Goal: Task Accomplishment & Management: Manage account settings

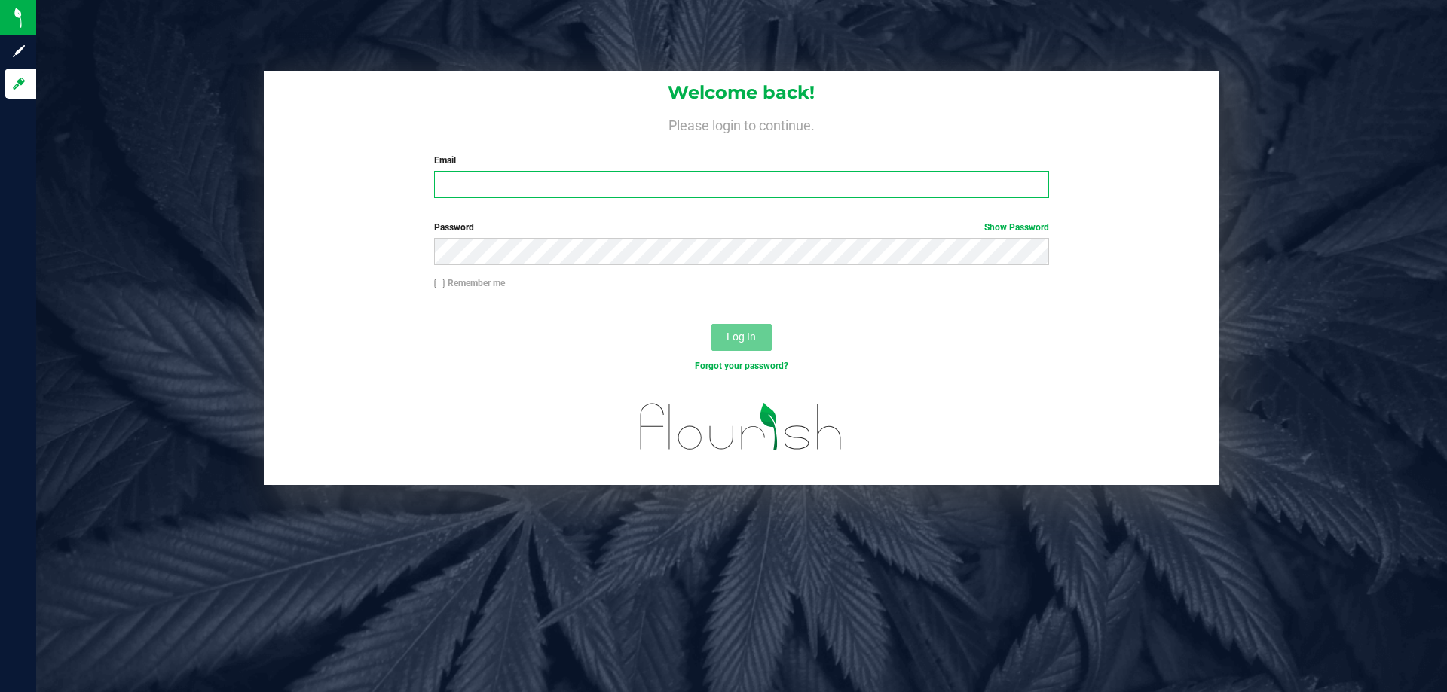
click at [490, 185] on input "Email" at bounding box center [741, 184] width 614 height 27
type input "[EMAIL_ADDRESS][DOMAIN_NAME]"
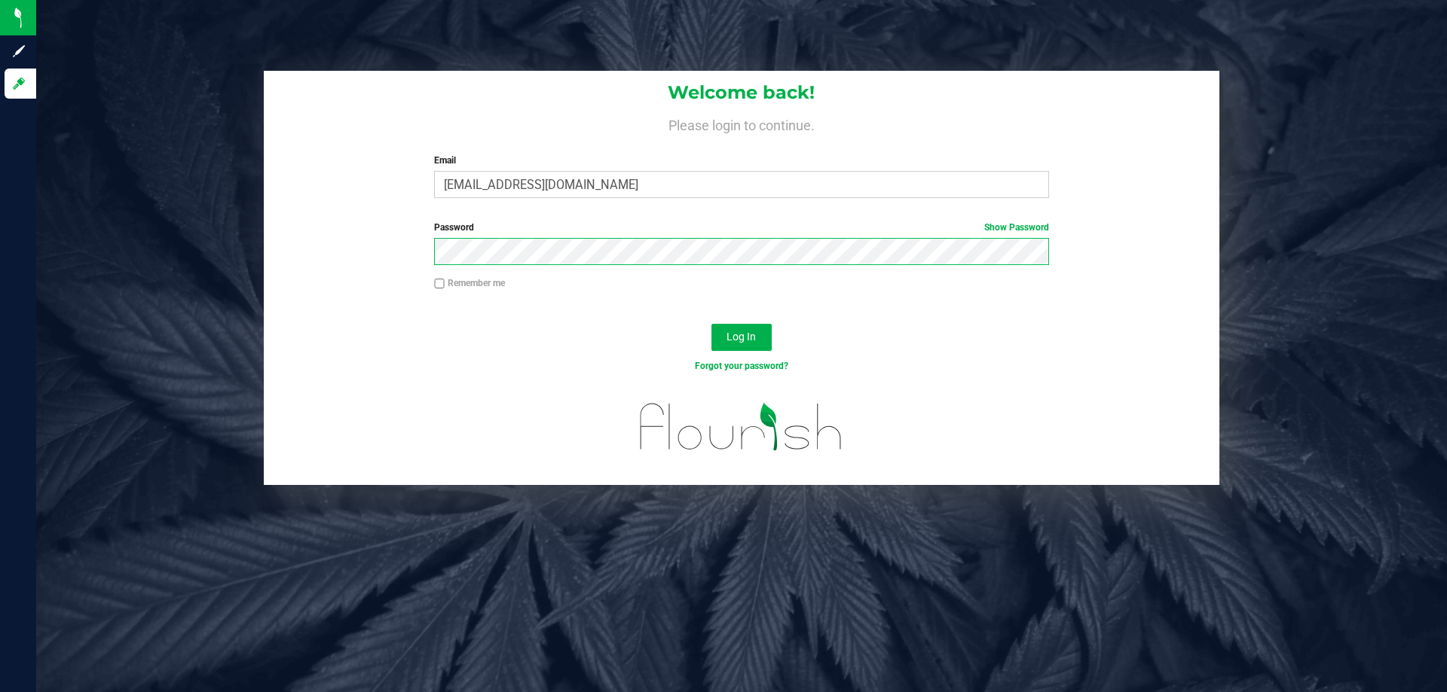
click at [711, 324] on button "Log In" at bounding box center [741, 337] width 60 height 27
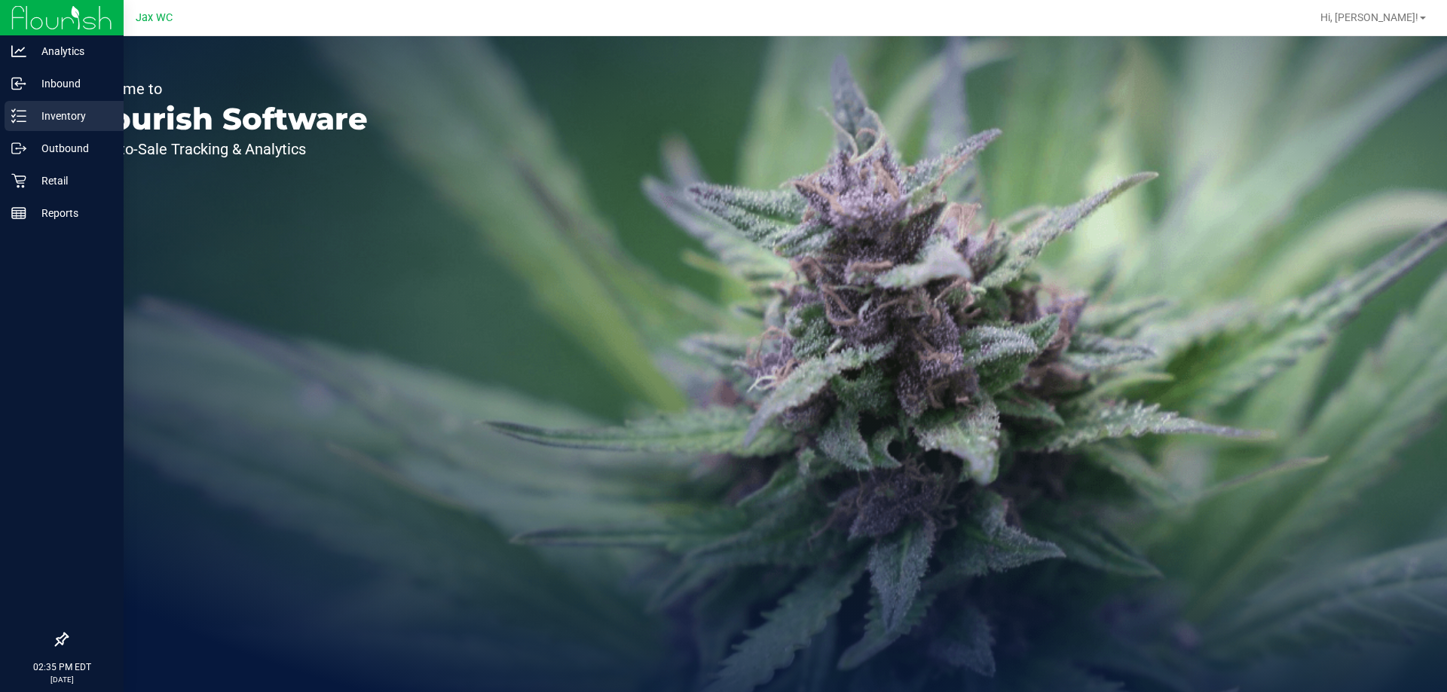
click at [83, 120] on p "Inventory" at bounding box center [71, 116] width 90 height 18
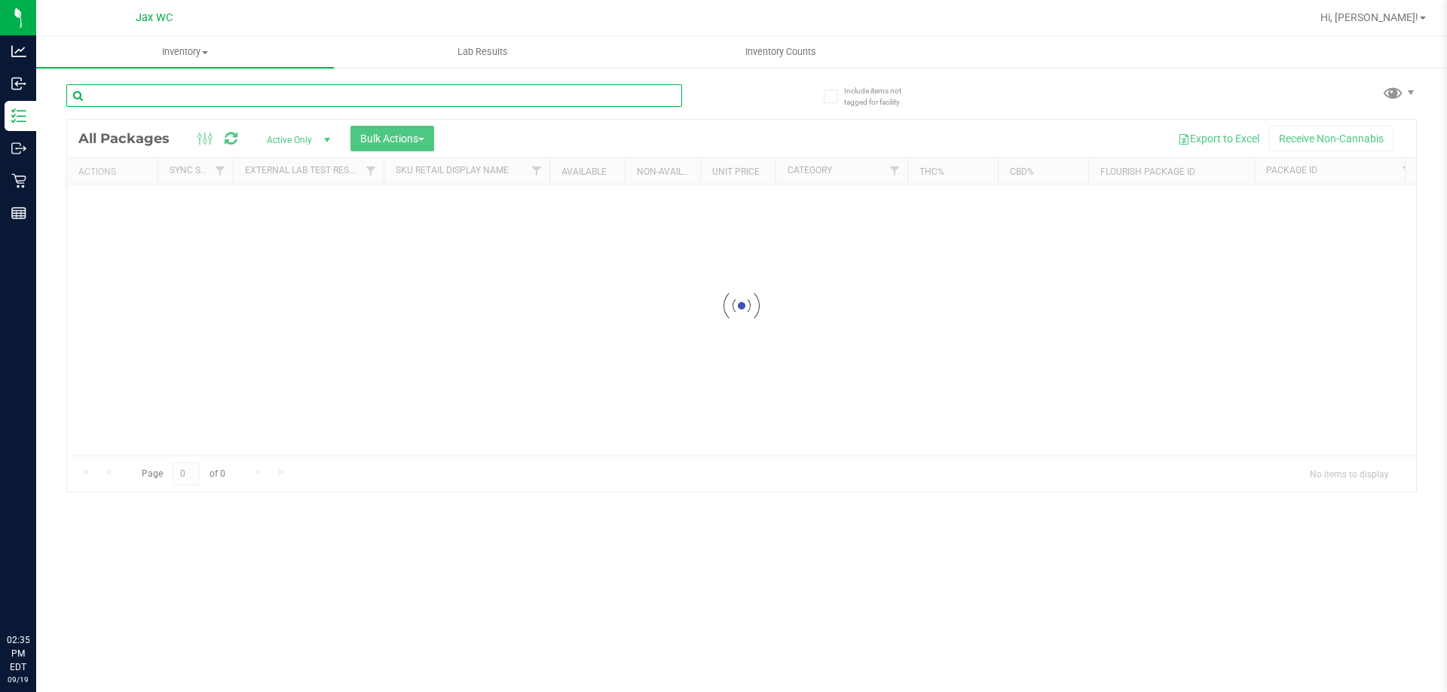
click at [234, 90] on input "text" at bounding box center [374, 95] width 616 height 23
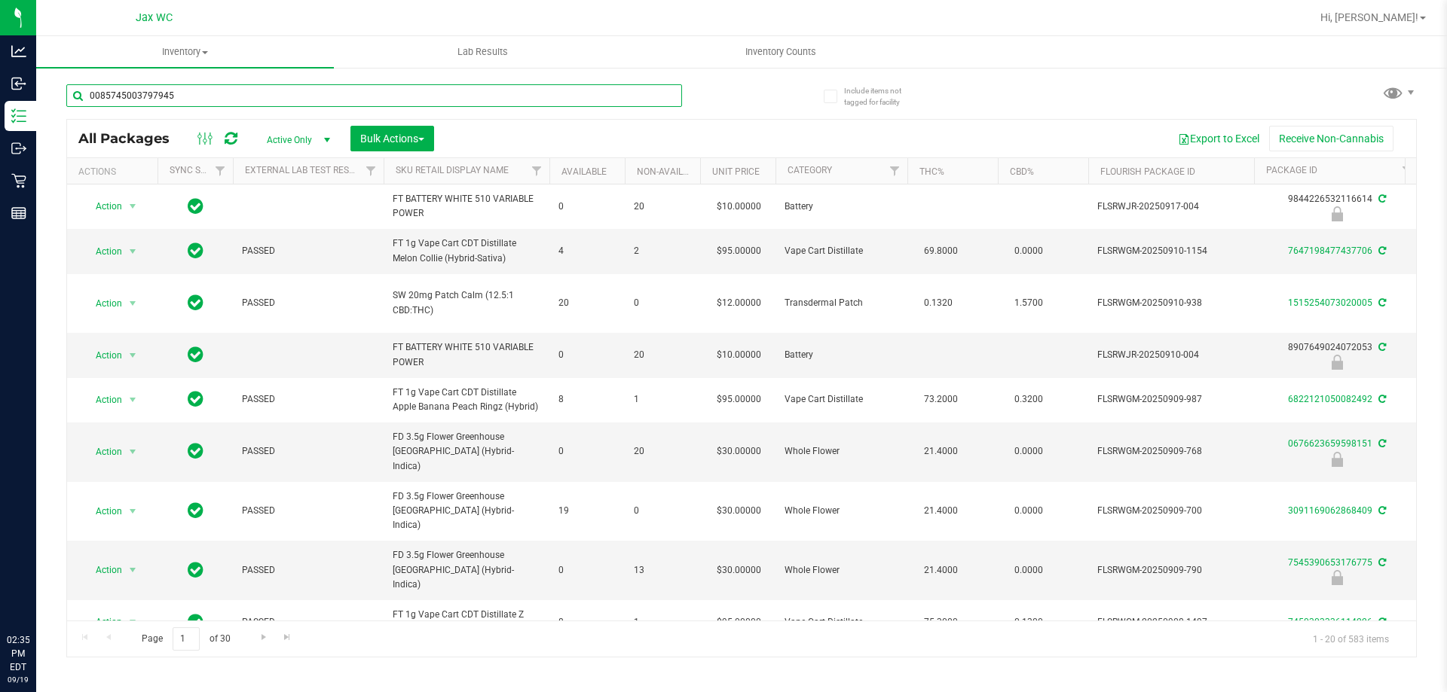
type input "0085745003797945"
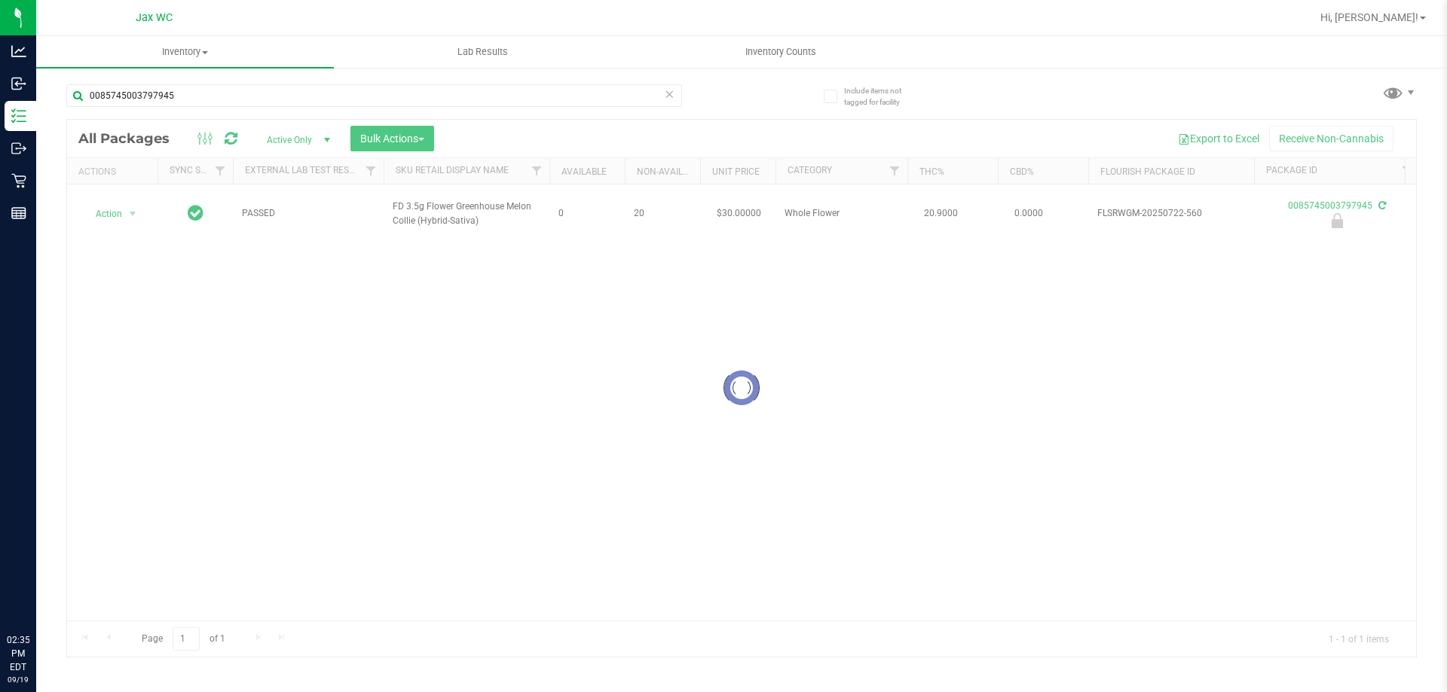
click at [133, 206] on div at bounding box center [741, 388] width 1349 height 537
click at [133, 208] on span "select" at bounding box center [133, 214] width 12 height 12
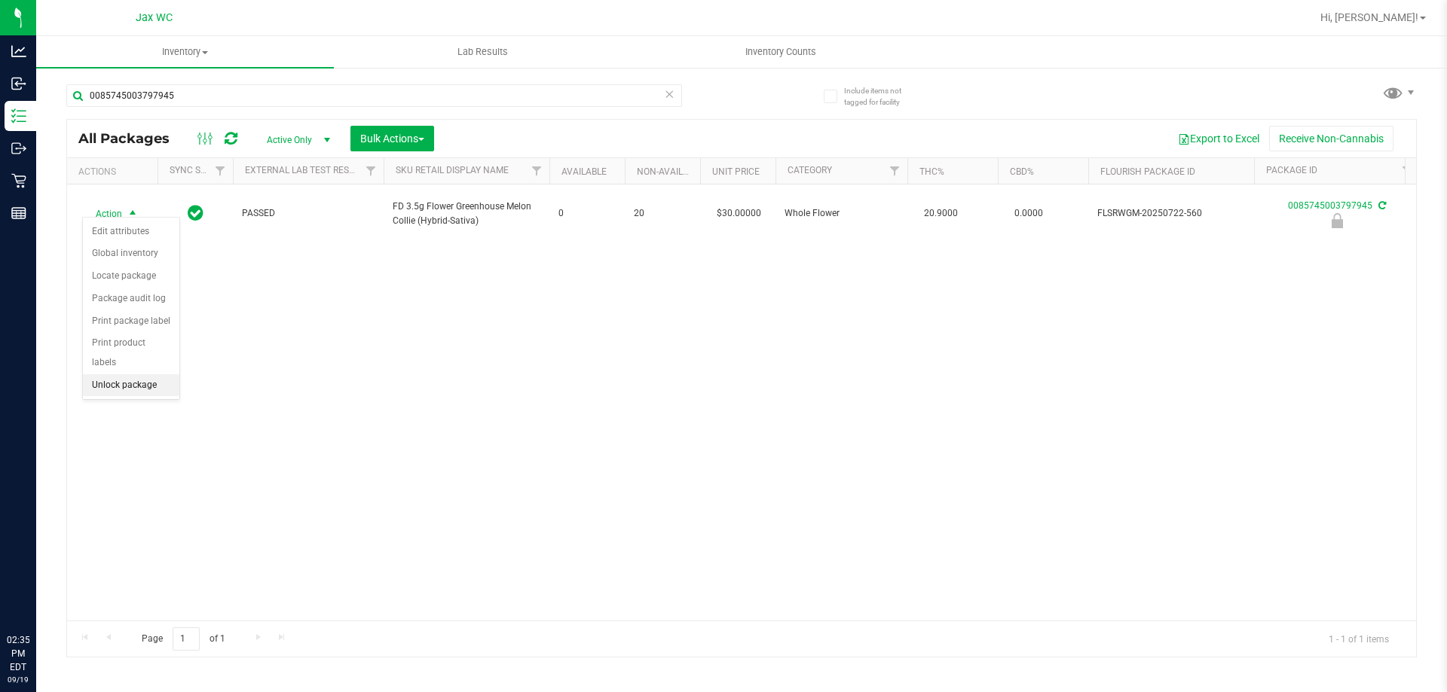
click at [127, 374] on li "Unlock package" at bounding box center [131, 385] width 96 height 23
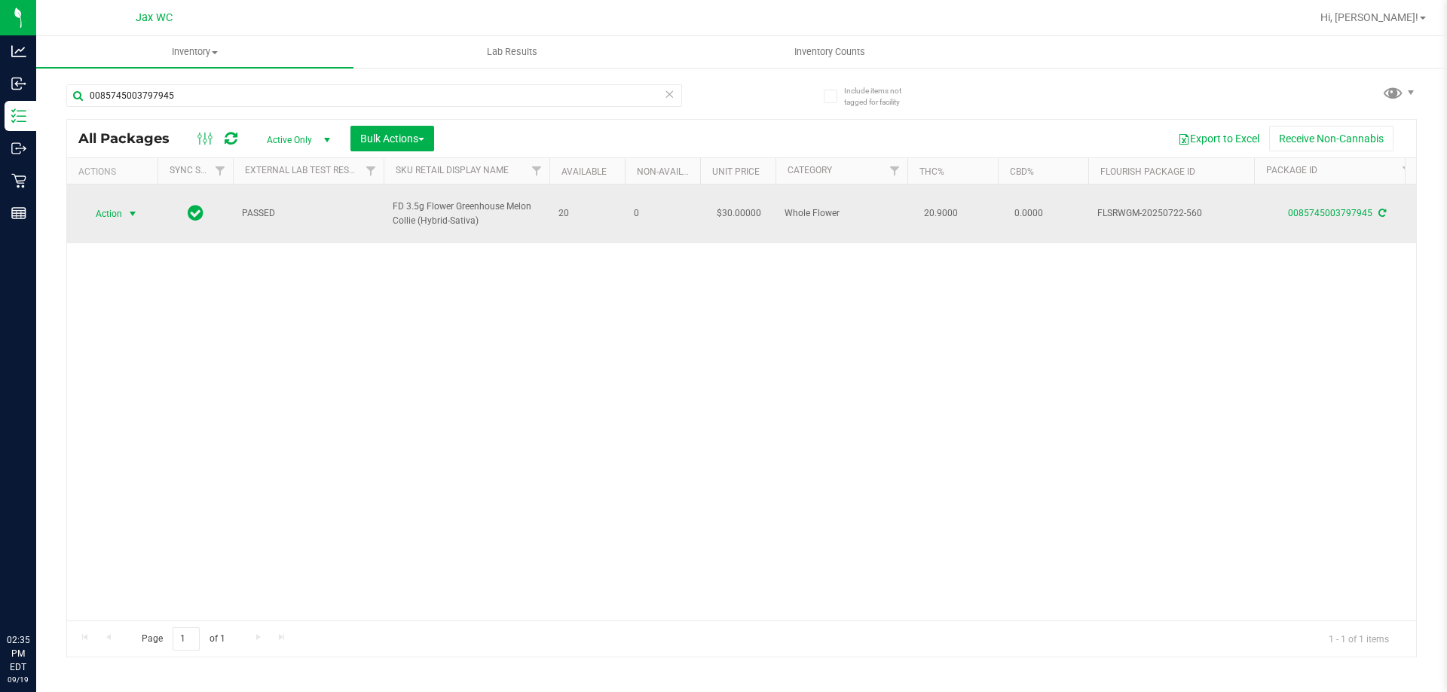
click at [117, 209] on span "Action" at bounding box center [102, 213] width 41 height 21
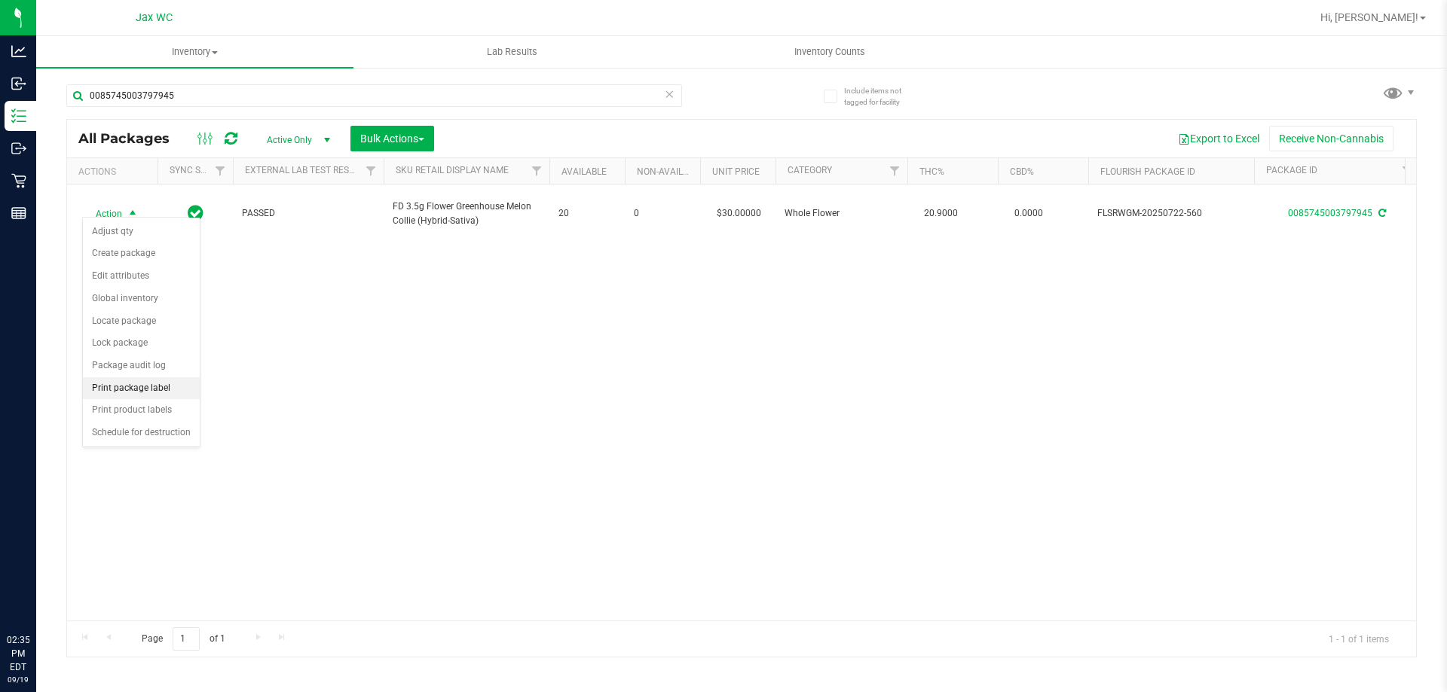
click at [149, 381] on li "Print package label" at bounding box center [141, 388] width 117 height 23
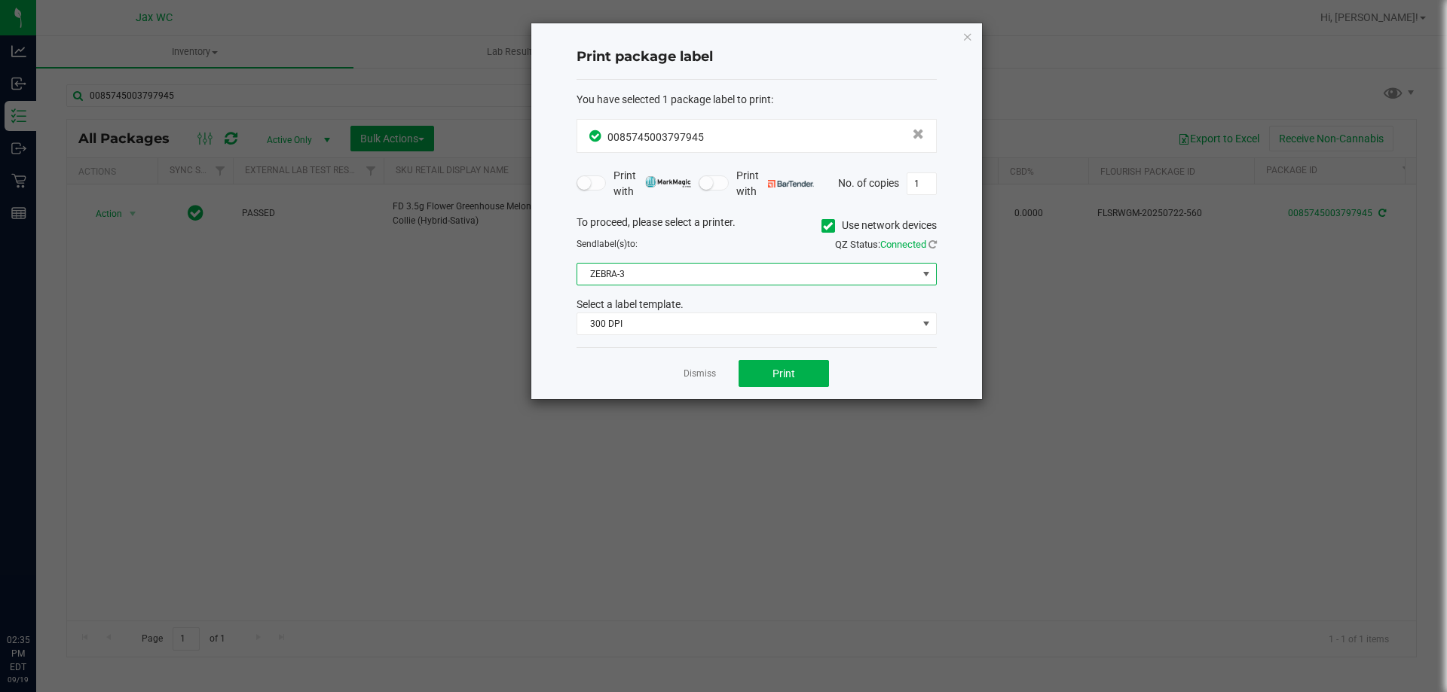
click at [705, 267] on span "ZEBRA-3" at bounding box center [747, 274] width 340 height 21
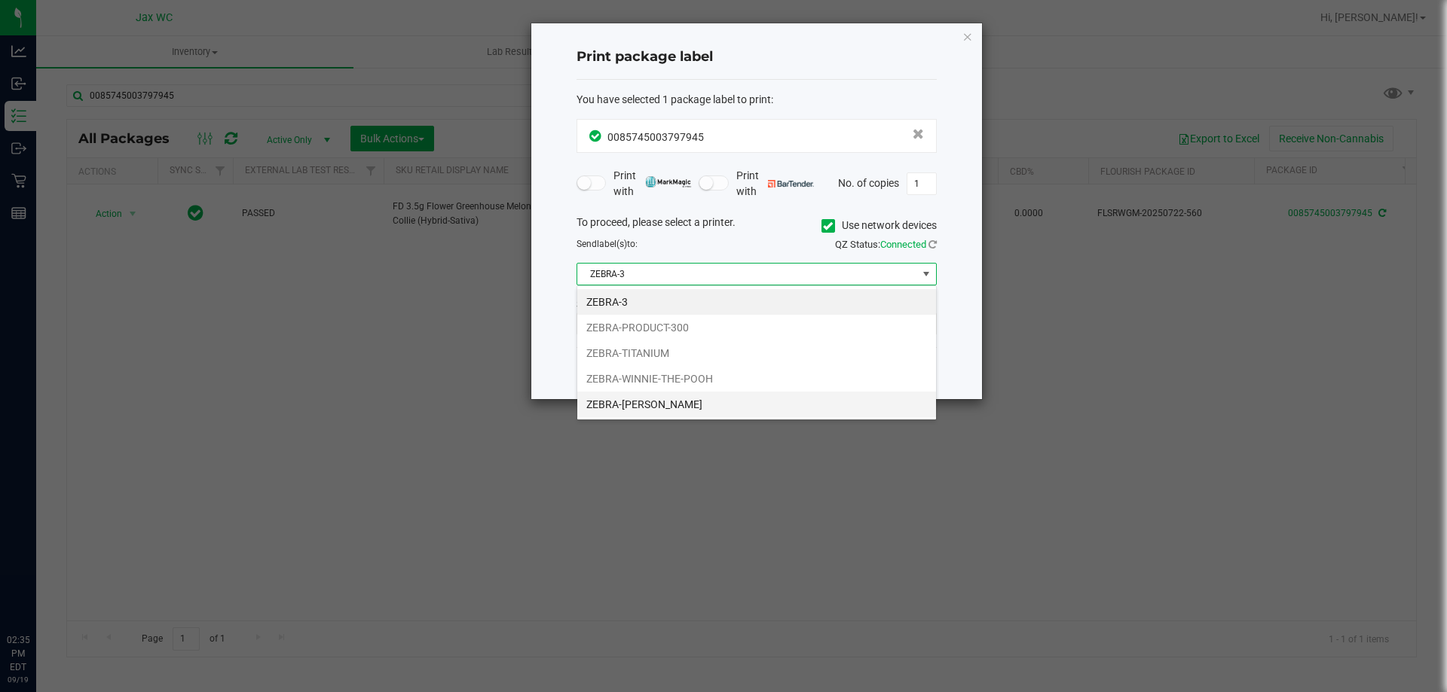
scroll to position [23, 360]
click at [701, 398] on li "ZEBRA-[PERSON_NAME]" at bounding box center [756, 405] width 359 height 26
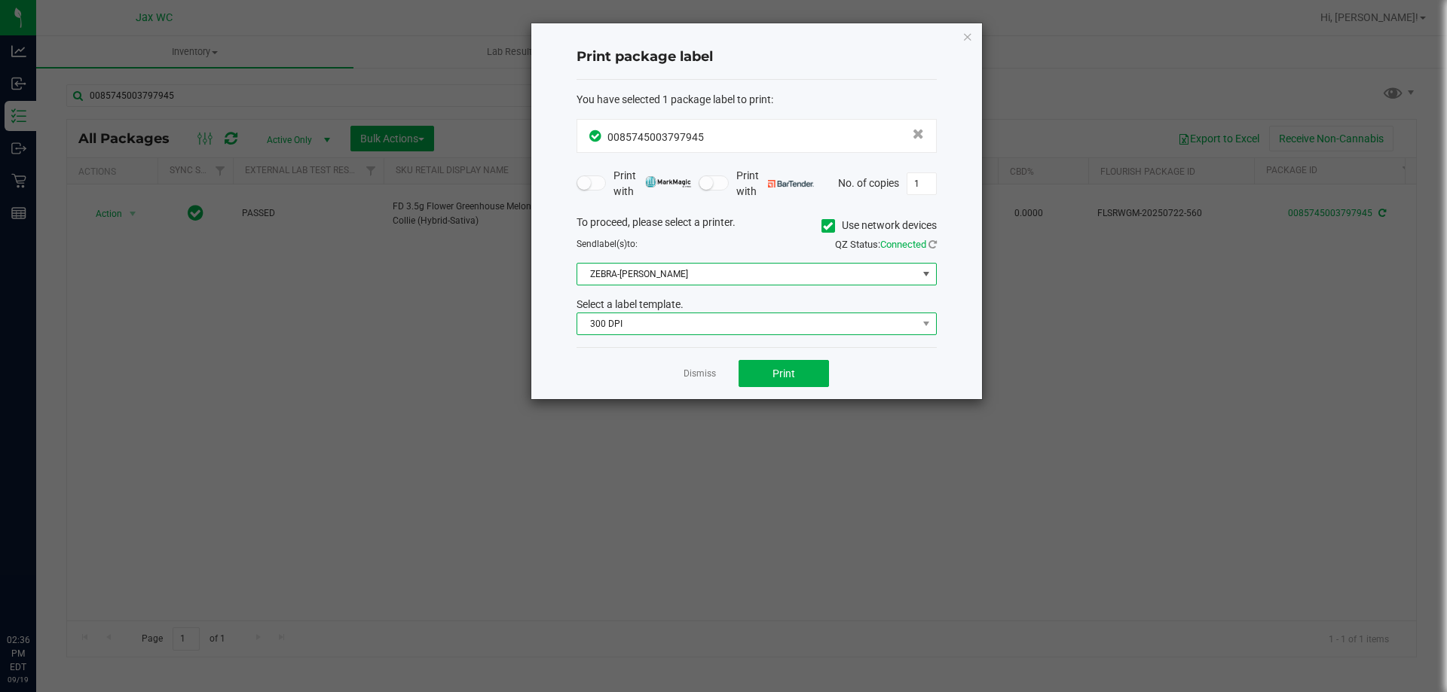
click at [655, 329] on span "300 DPI" at bounding box center [747, 323] width 340 height 21
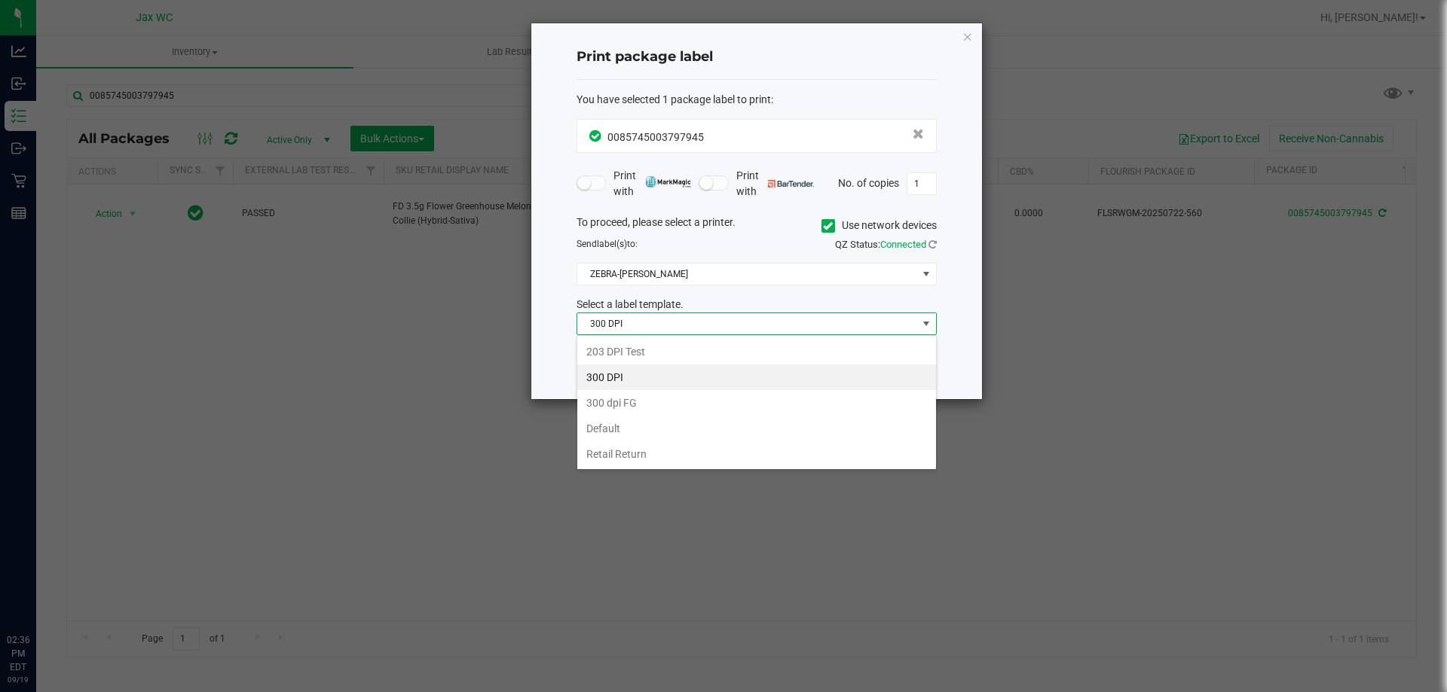
click at [647, 365] on li "300 DPI" at bounding box center [756, 378] width 359 height 26
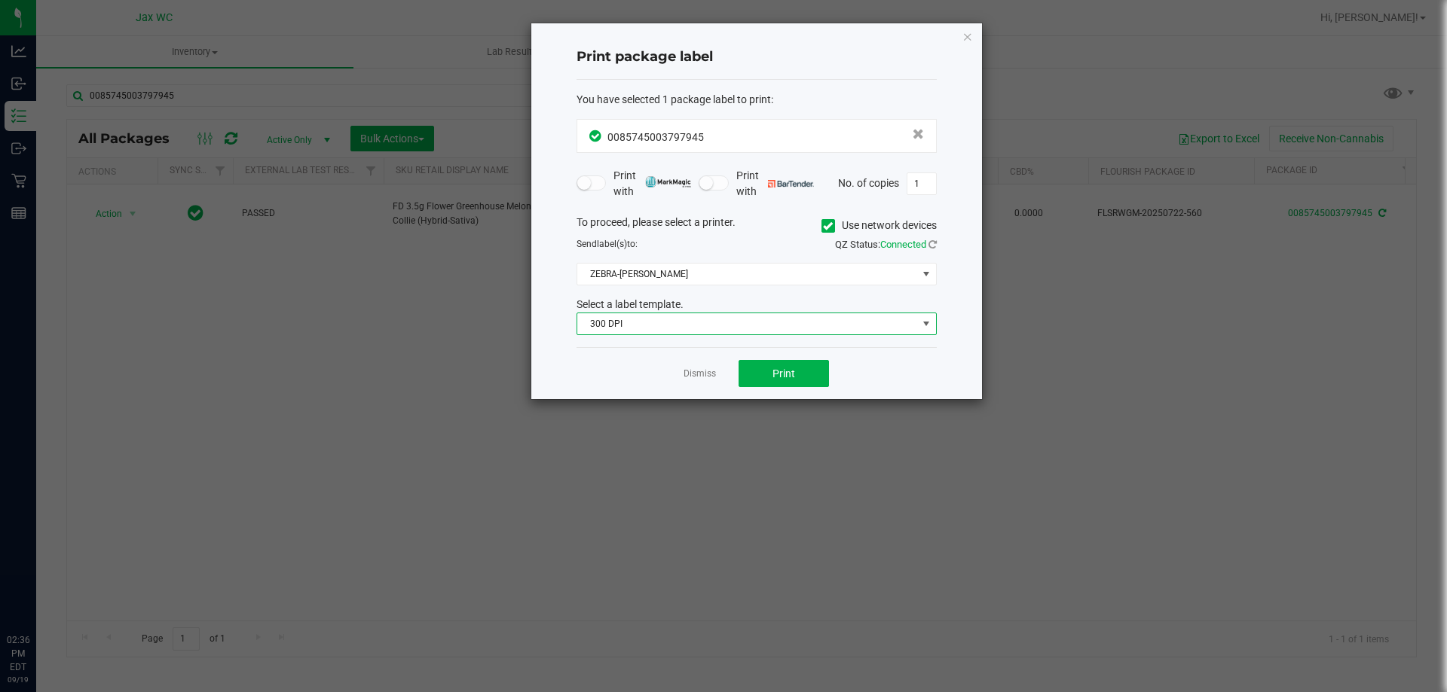
click at [640, 327] on span "300 DPI" at bounding box center [747, 323] width 340 height 21
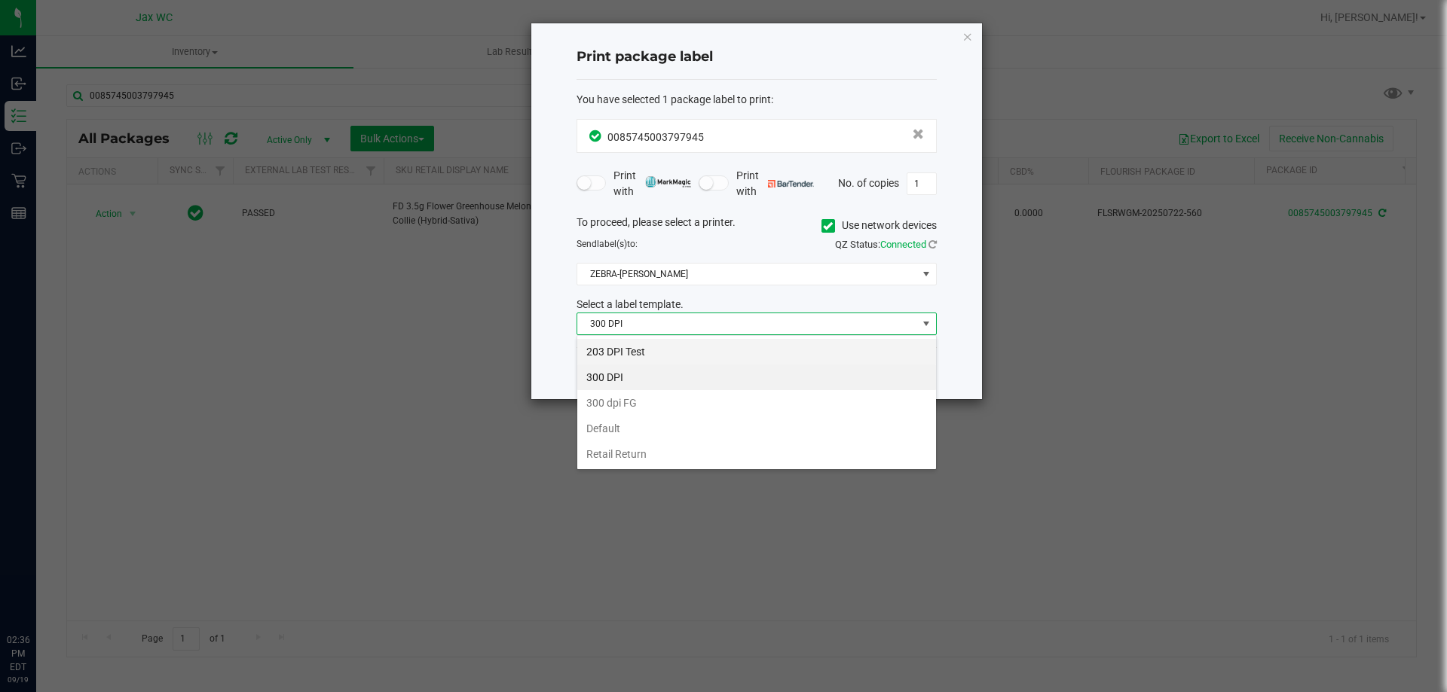
click at [638, 355] on li "203 DPI Test" at bounding box center [756, 352] width 359 height 26
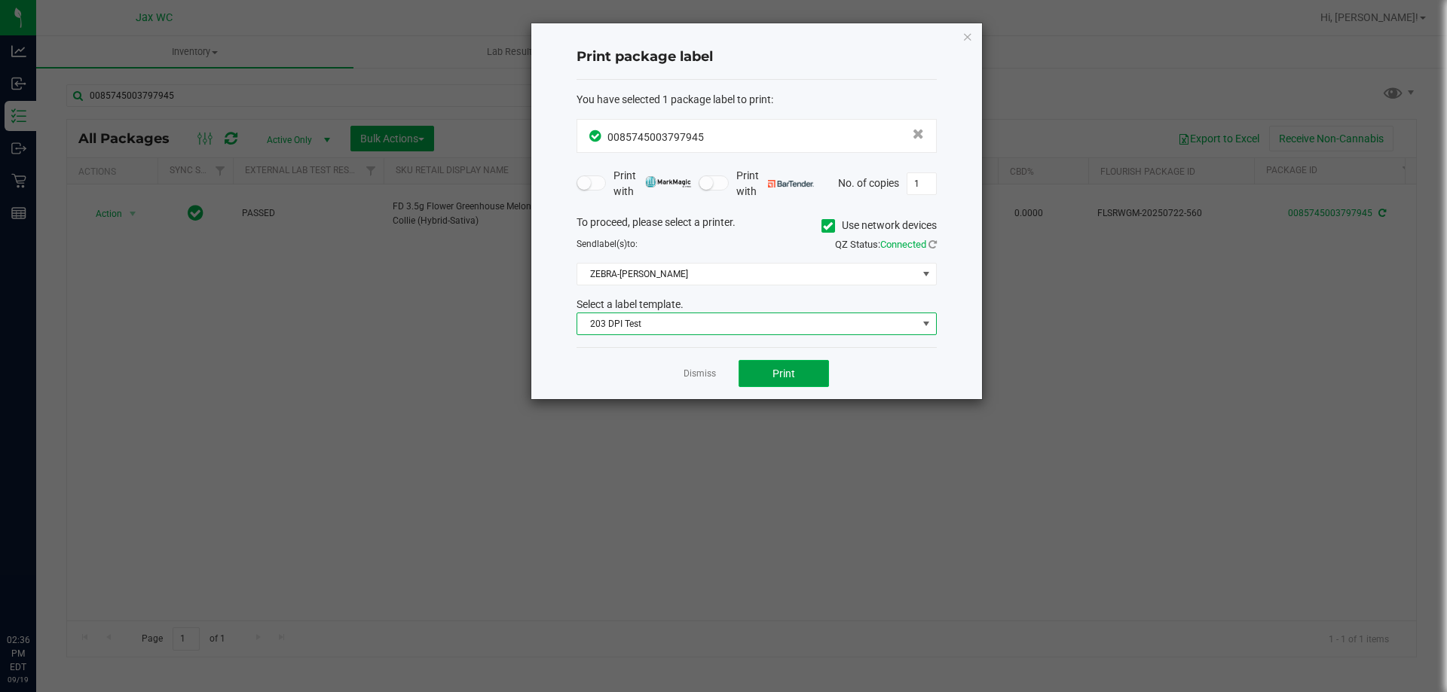
click at [775, 376] on span "Print" at bounding box center [783, 374] width 23 height 12
click at [704, 375] on link "Dismiss" at bounding box center [699, 374] width 32 height 13
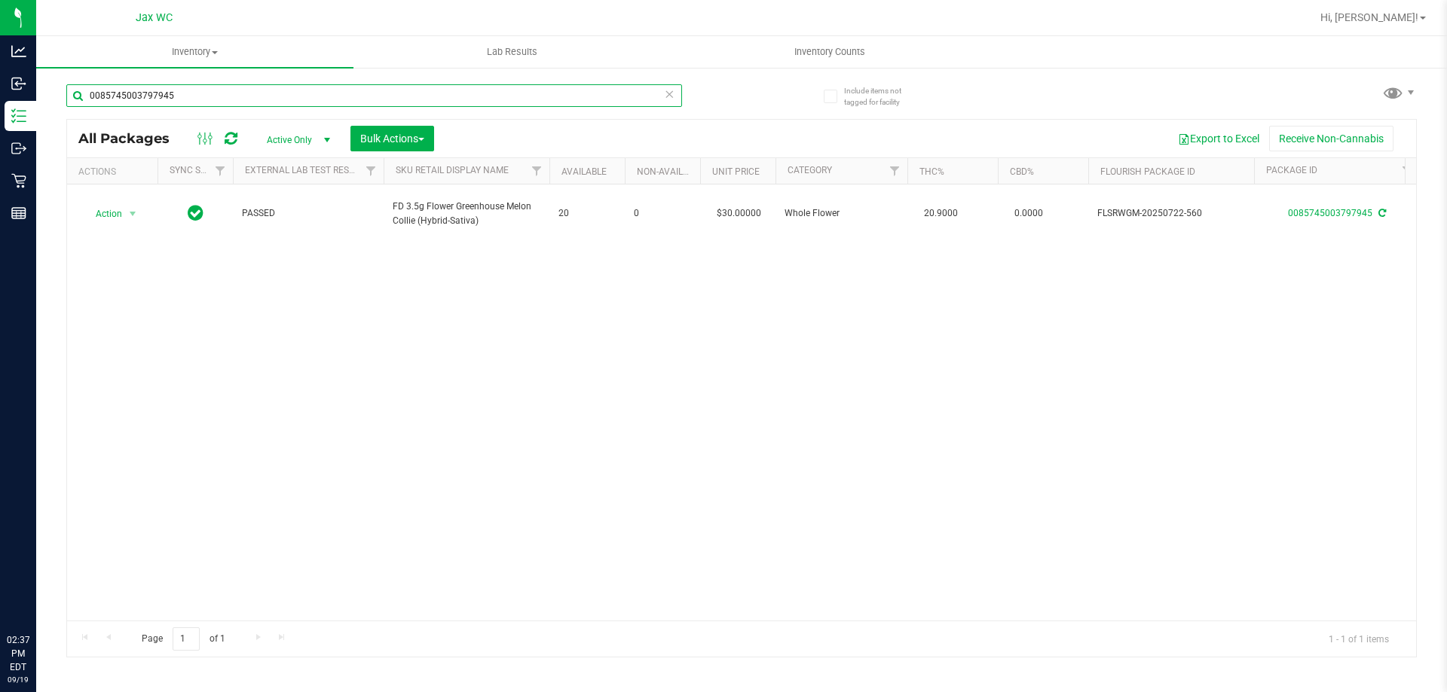
click at [206, 87] on input "0085745003797945" at bounding box center [374, 95] width 616 height 23
type input "7293700682648922"
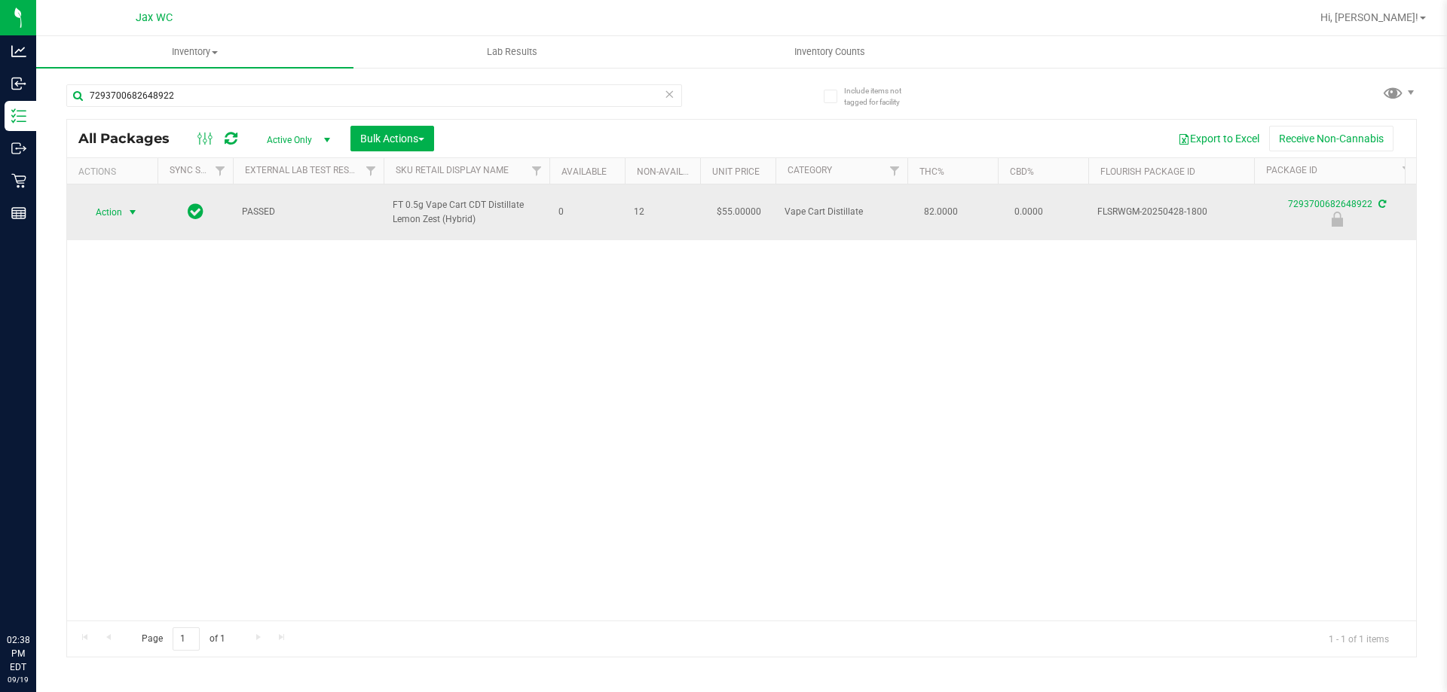
click at [98, 213] on span "Action" at bounding box center [102, 212] width 41 height 21
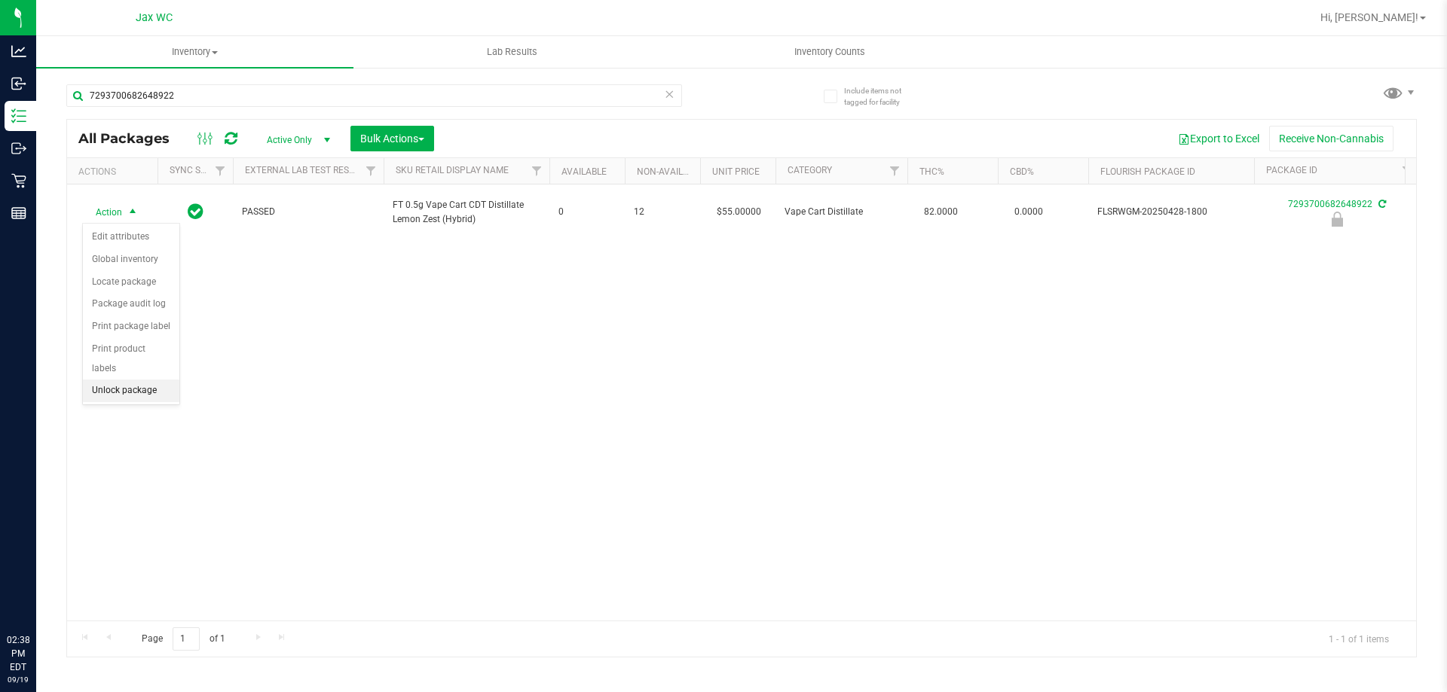
click at [154, 380] on li "Unlock package" at bounding box center [131, 391] width 96 height 23
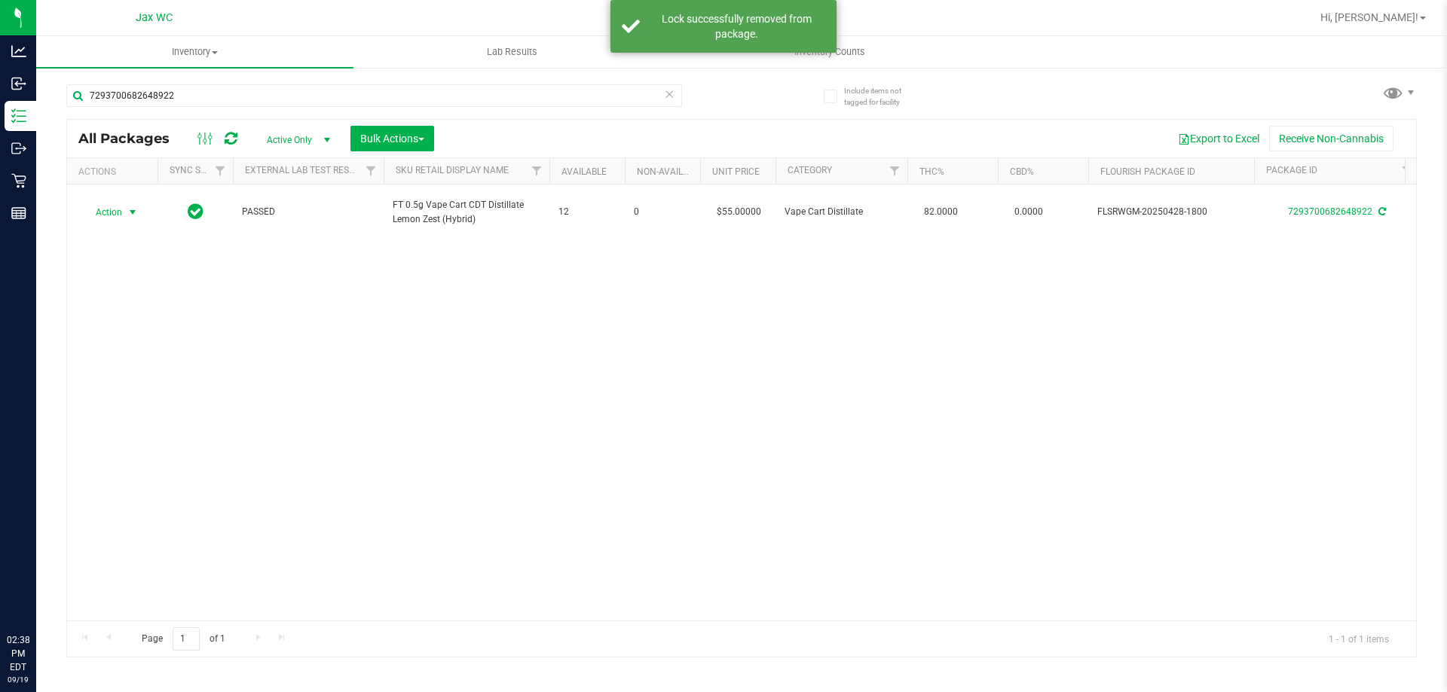
click at [122, 213] on span "Action" at bounding box center [102, 212] width 41 height 21
click at [157, 388] on li "Print package label" at bounding box center [141, 394] width 117 height 23
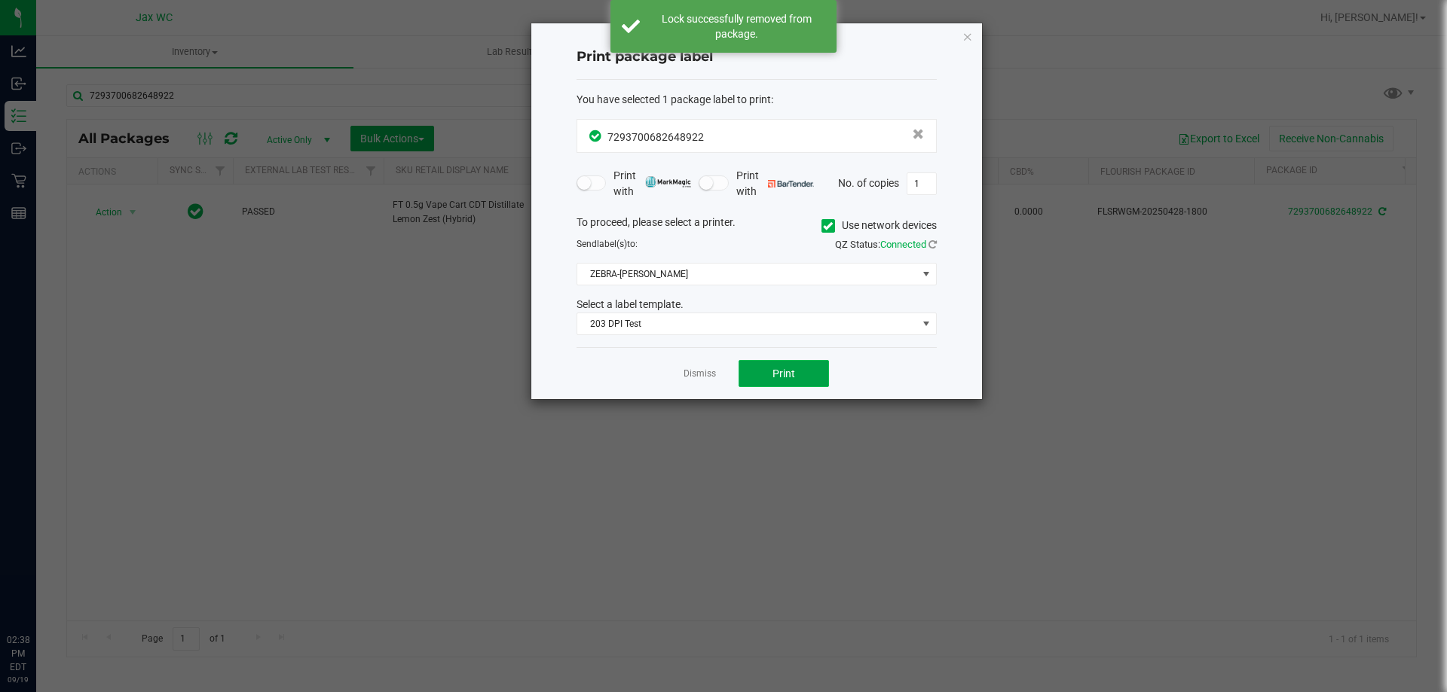
click at [765, 371] on button "Print" at bounding box center [783, 373] width 90 height 27
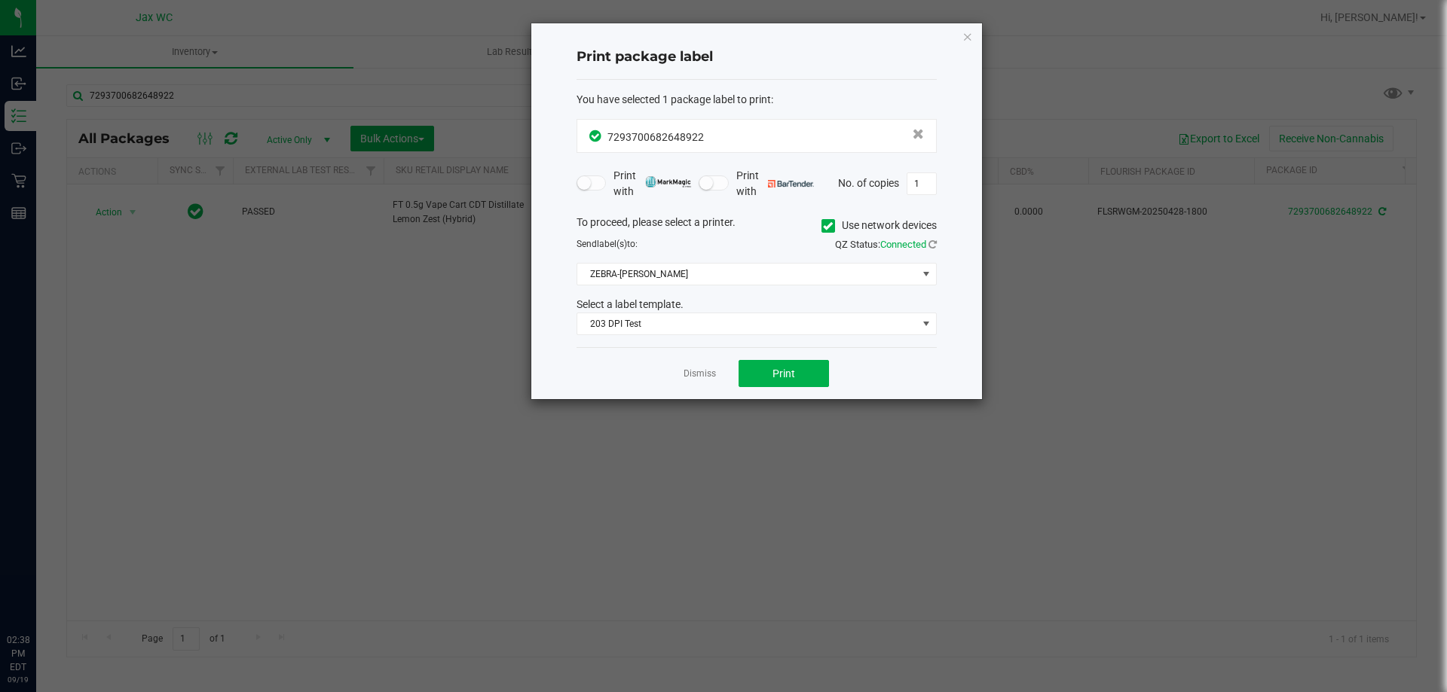
click at [697, 381] on app-cancel-button "Dismiss" at bounding box center [699, 374] width 32 height 16
click at [695, 371] on link "Dismiss" at bounding box center [699, 374] width 32 height 13
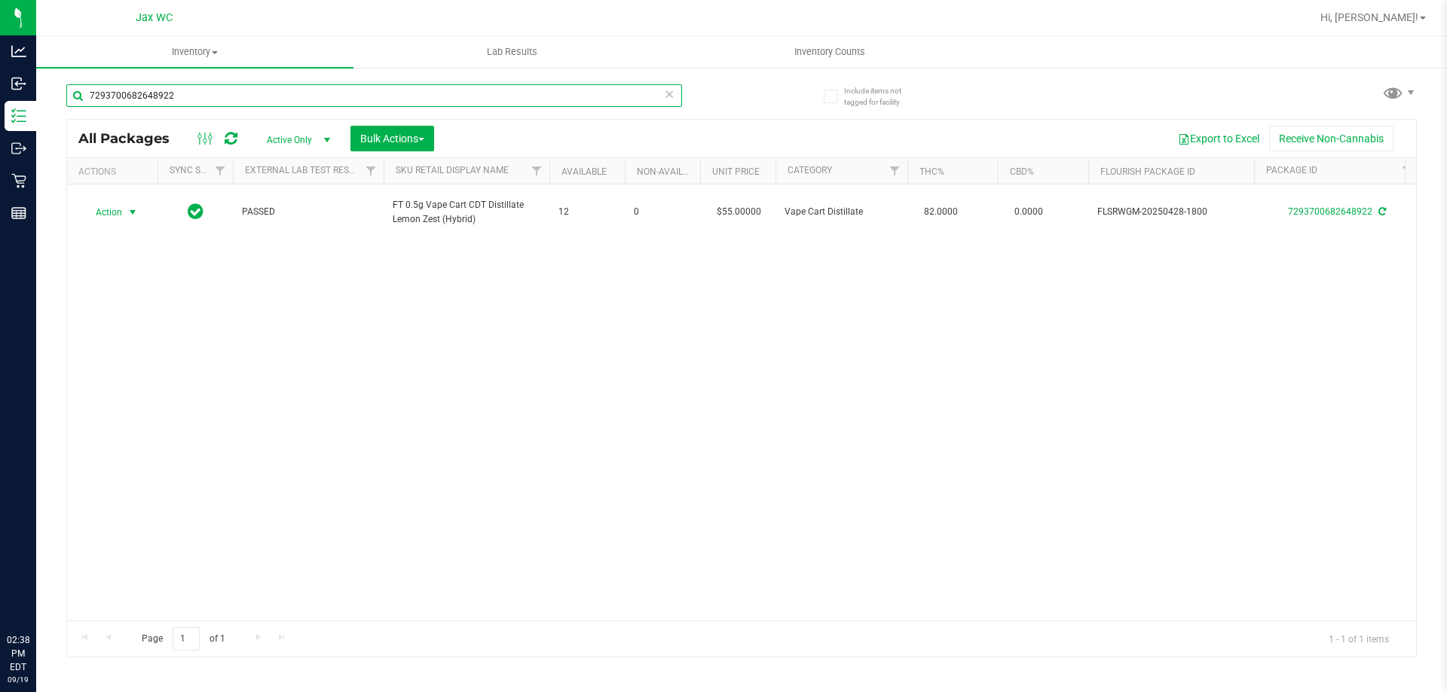
click at [238, 99] on input "7293700682648922" at bounding box center [374, 95] width 616 height 23
click at [237, 99] on input "7293700682648922" at bounding box center [374, 95] width 616 height 23
type input "4122402559049649"
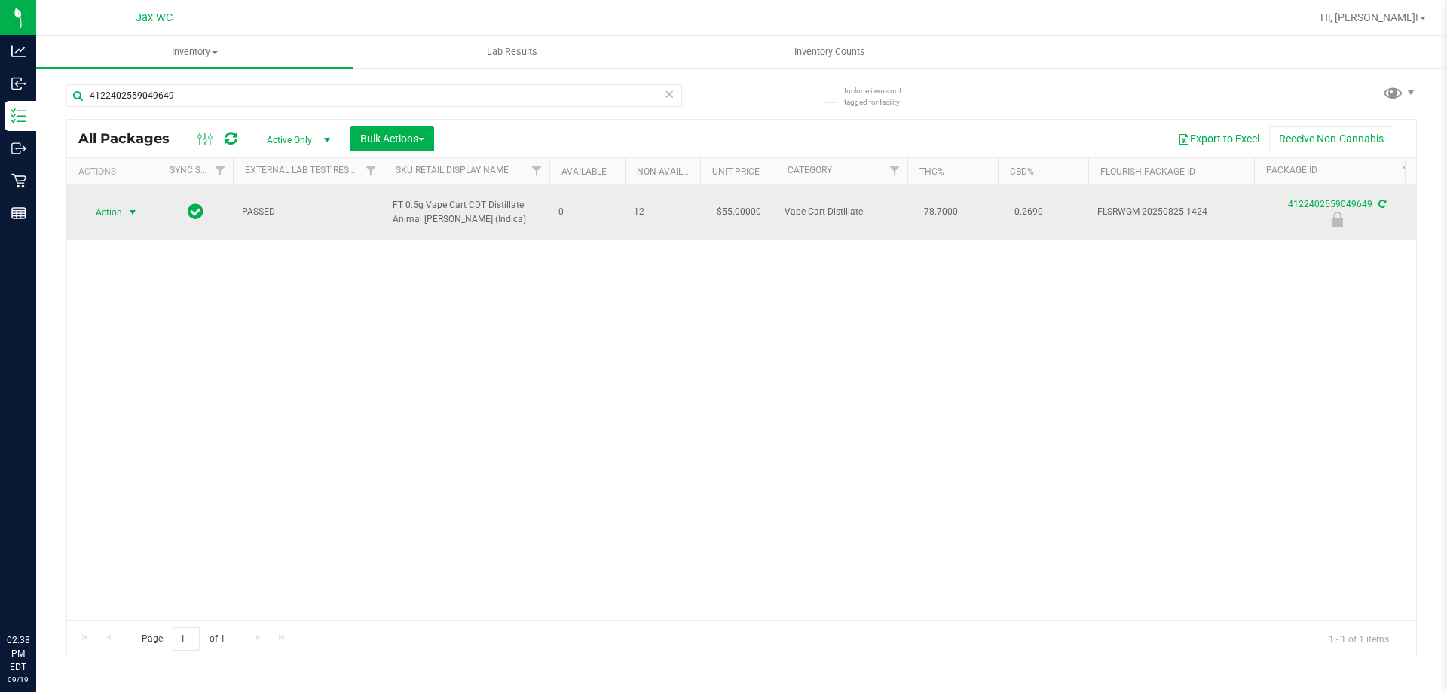
click at [129, 212] on span "select" at bounding box center [133, 212] width 12 height 12
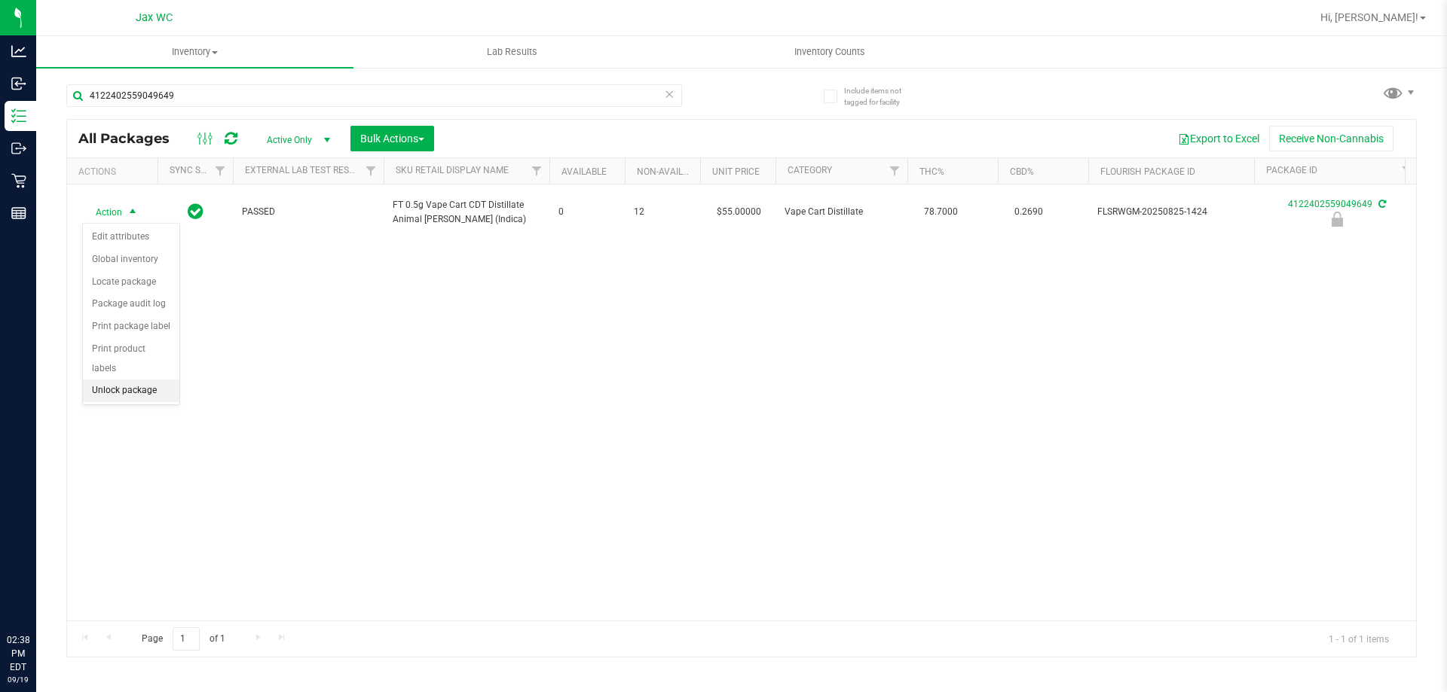
click at [159, 380] on li "Unlock package" at bounding box center [131, 391] width 96 height 23
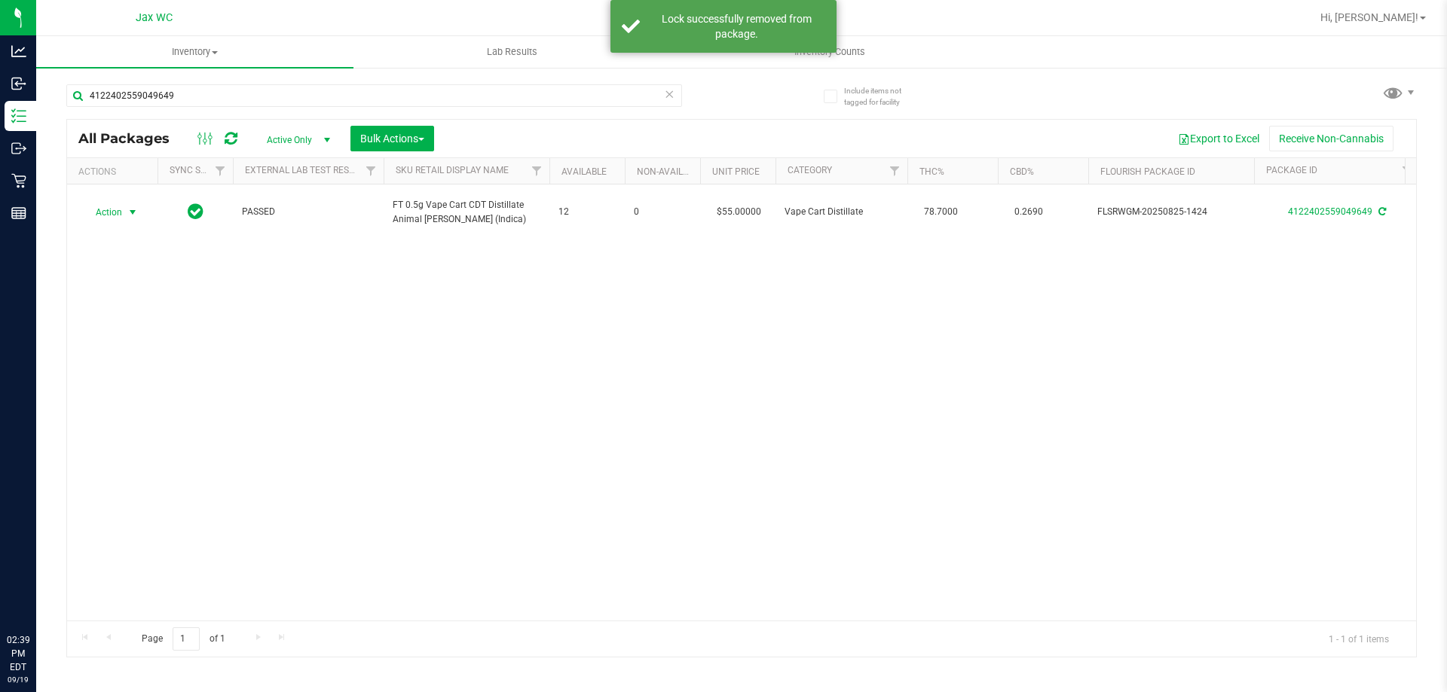
click at [111, 210] on span "Action" at bounding box center [102, 212] width 41 height 21
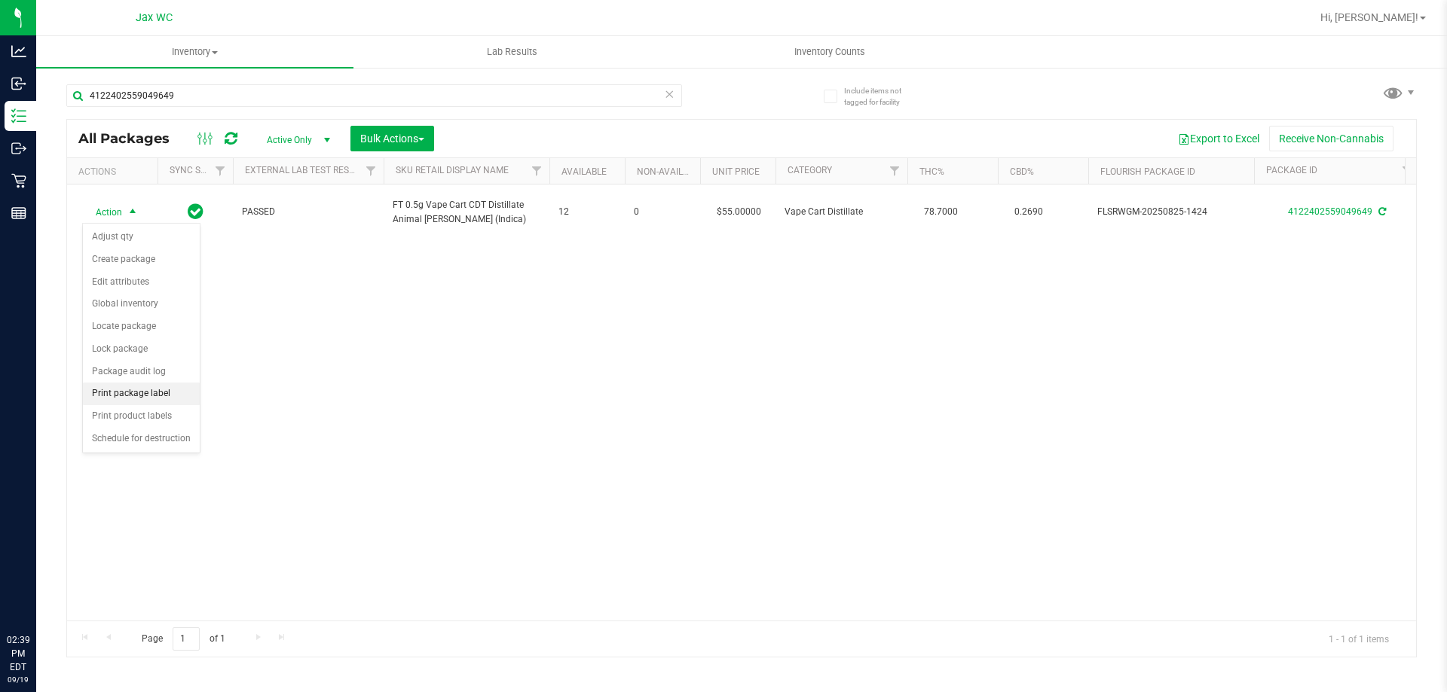
click at [179, 394] on li "Print package label" at bounding box center [141, 394] width 117 height 23
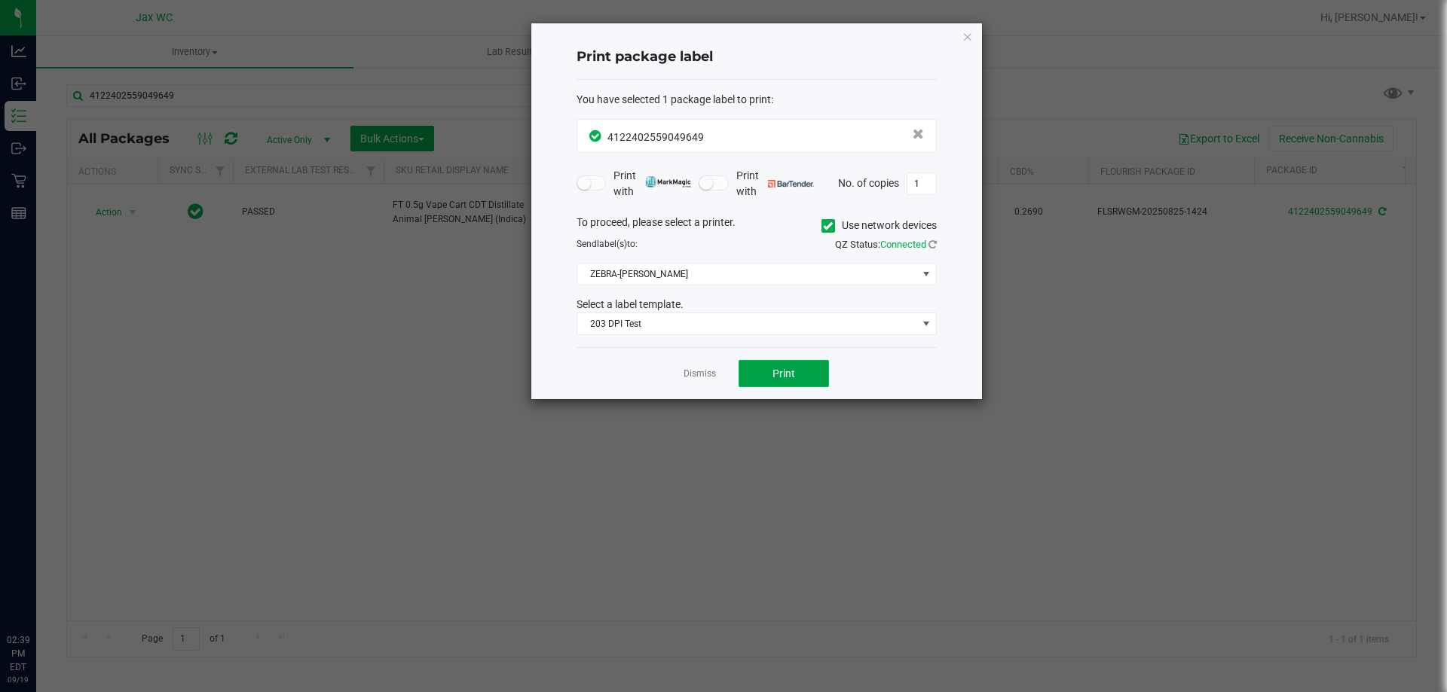
click at [761, 377] on button "Print" at bounding box center [783, 373] width 90 height 27
click at [703, 372] on link "Dismiss" at bounding box center [699, 374] width 32 height 13
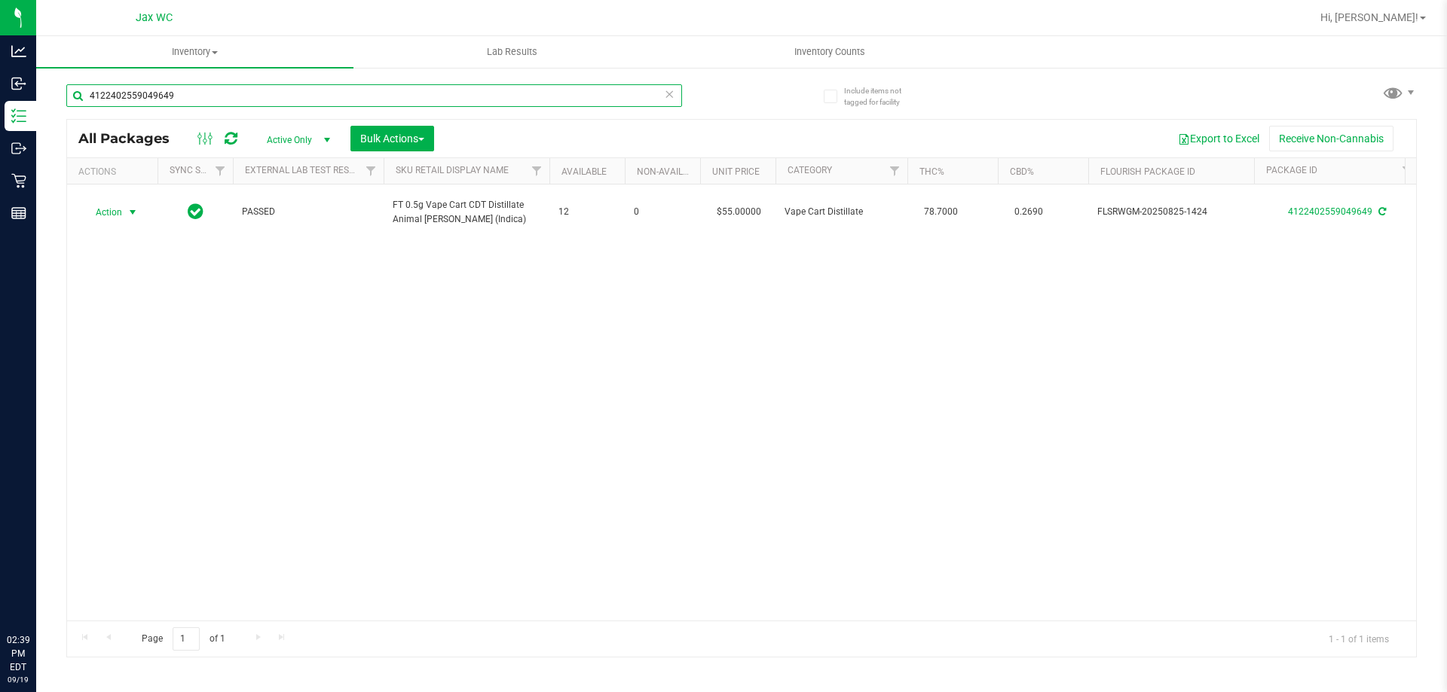
click at [266, 104] on input "4122402559049649" at bounding box center [374, 95] width 616 height 23
type input "0038638474498280"
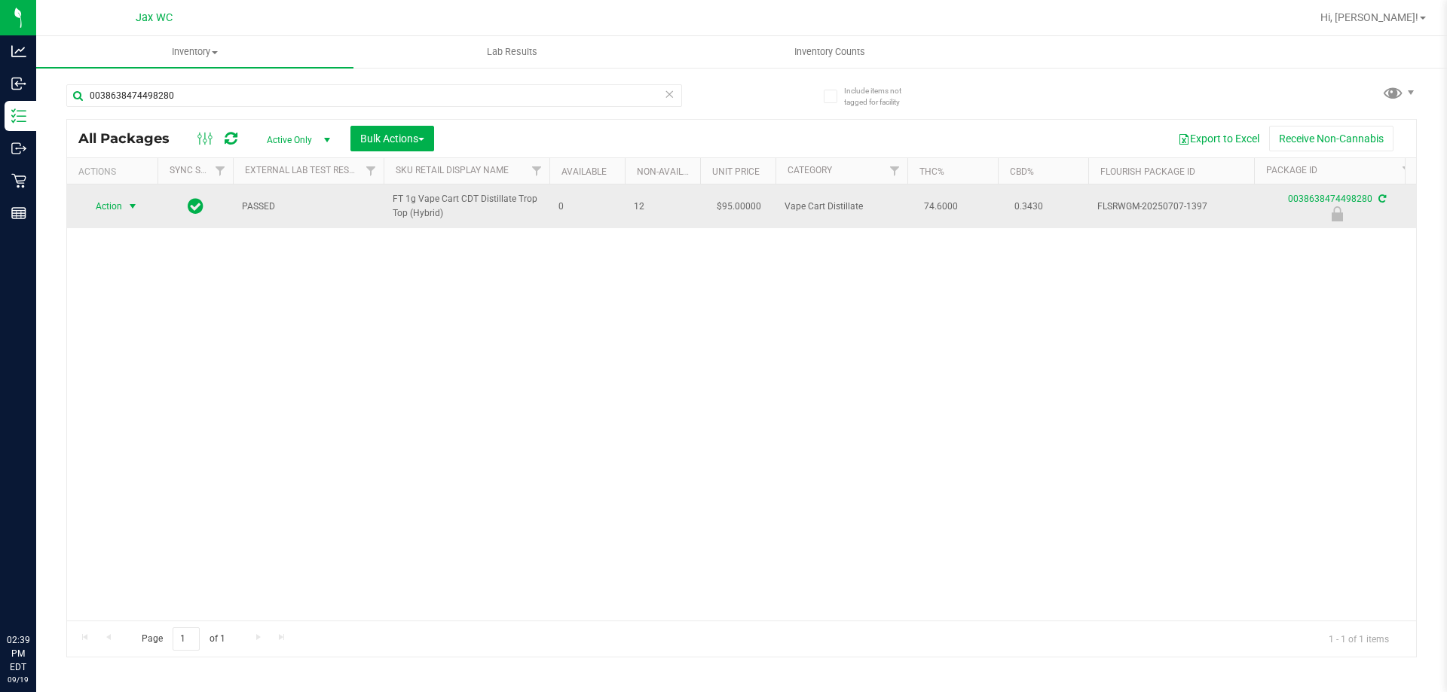
click at [120, 209] on span "Action" at bounding box center [102, 206] width 41 height 21
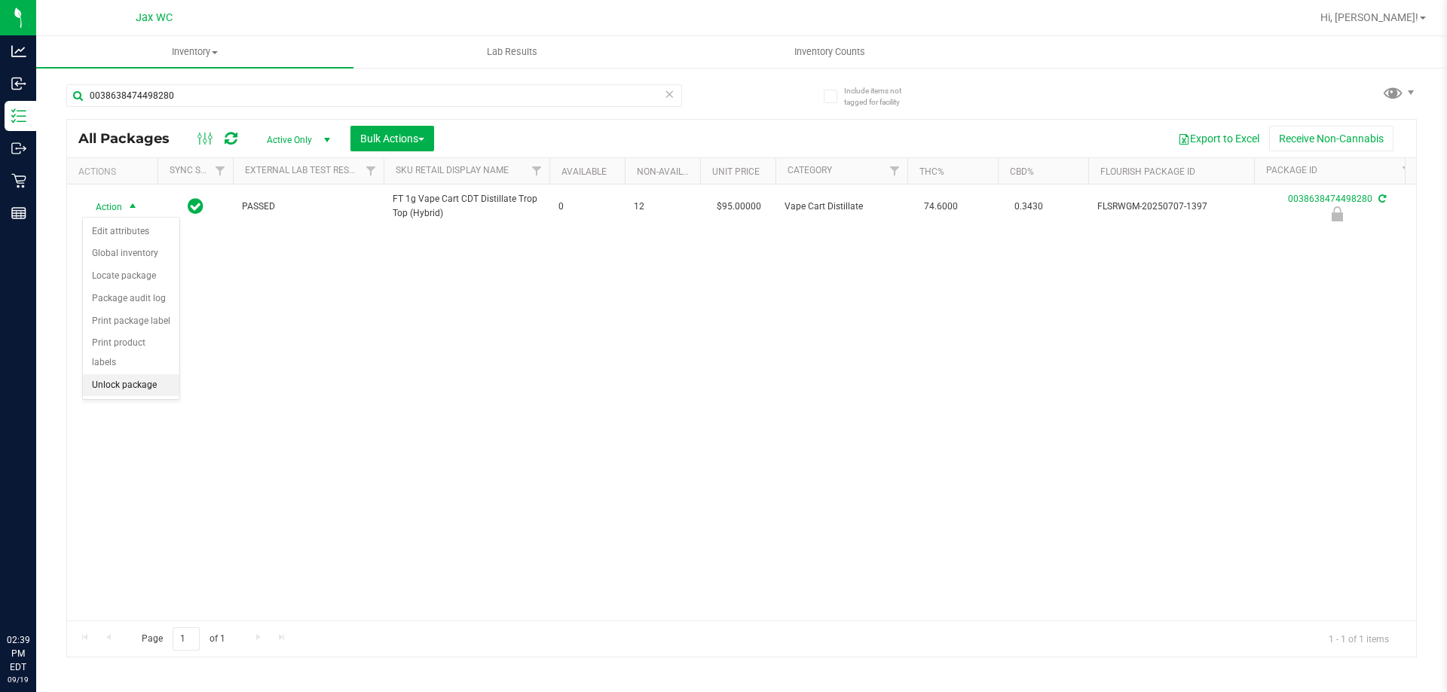
click at [135, 374] on li "Unlock package" at bounding box center [131, 385] width 96 height 23
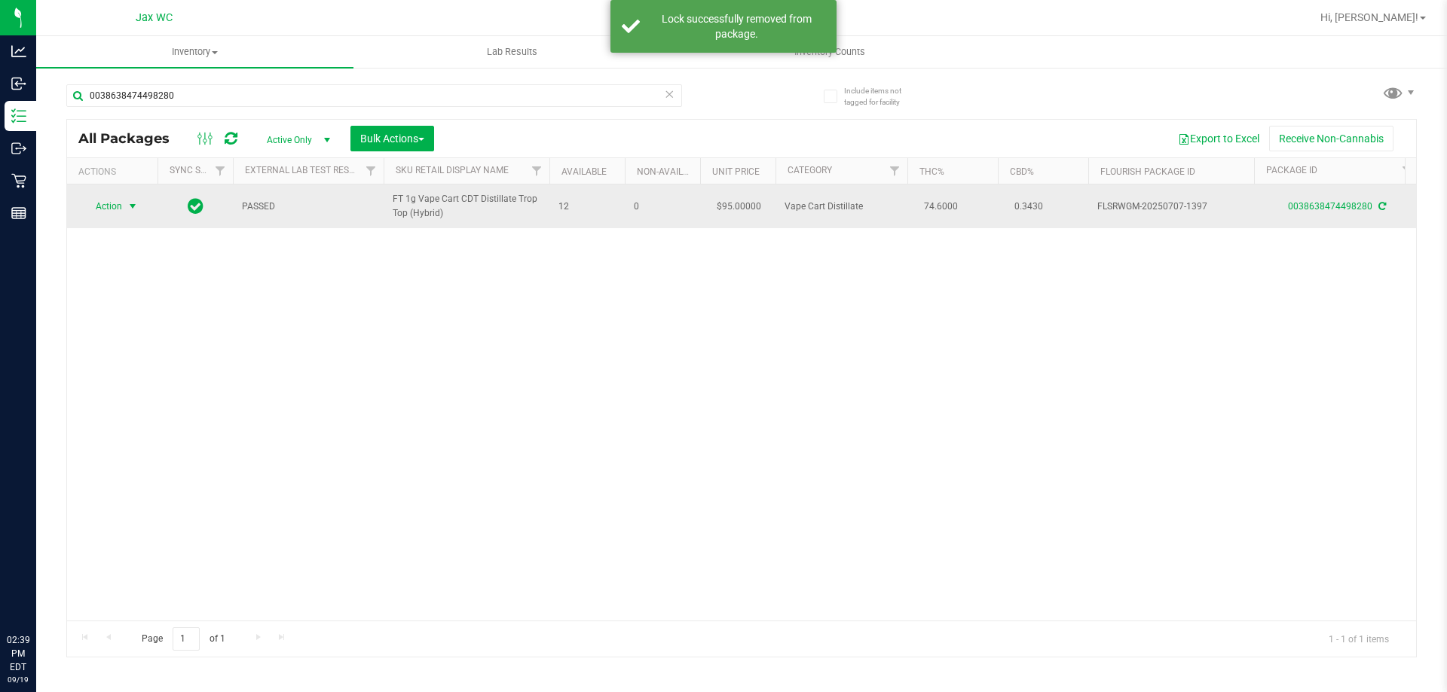
click at [115, 209] on span "Action" at bounding box center [102, 206] width 41 height 21
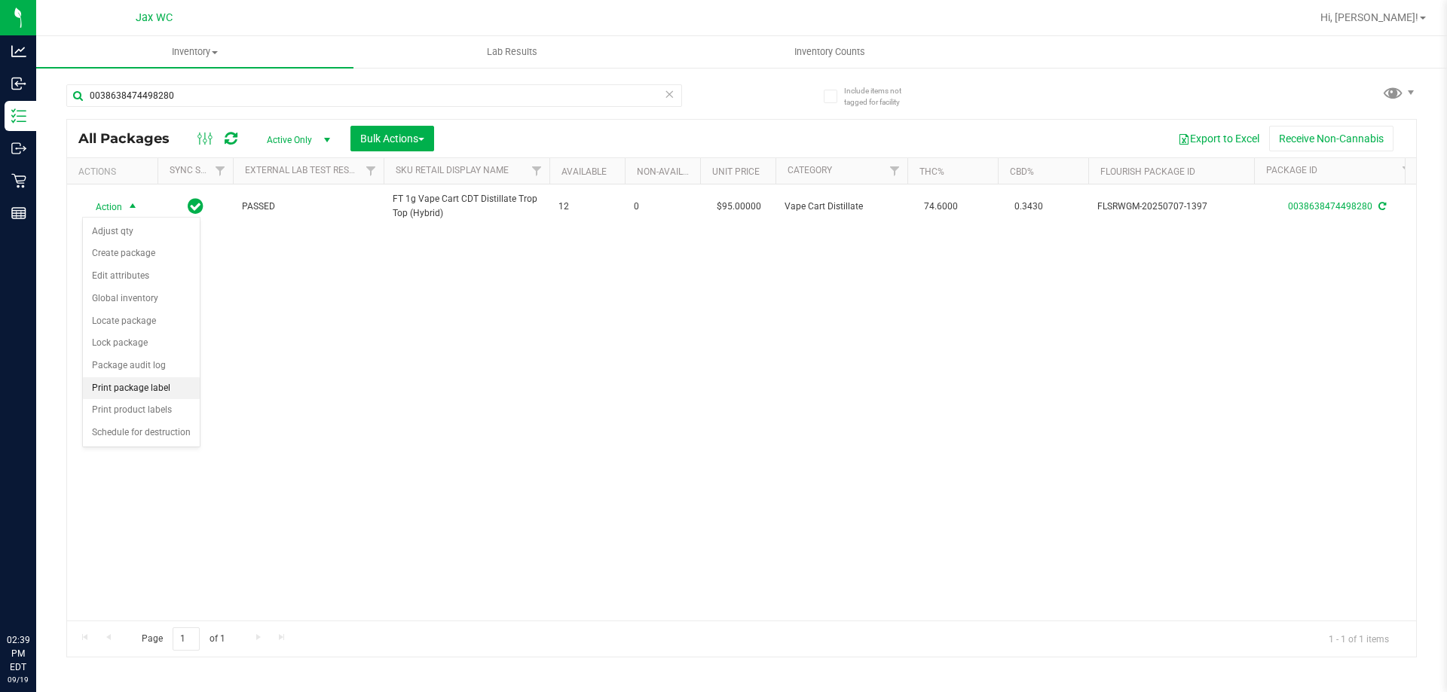
click at [176, 388] on li "Print package label" at bounding box center [141, 388] width 117 height 23
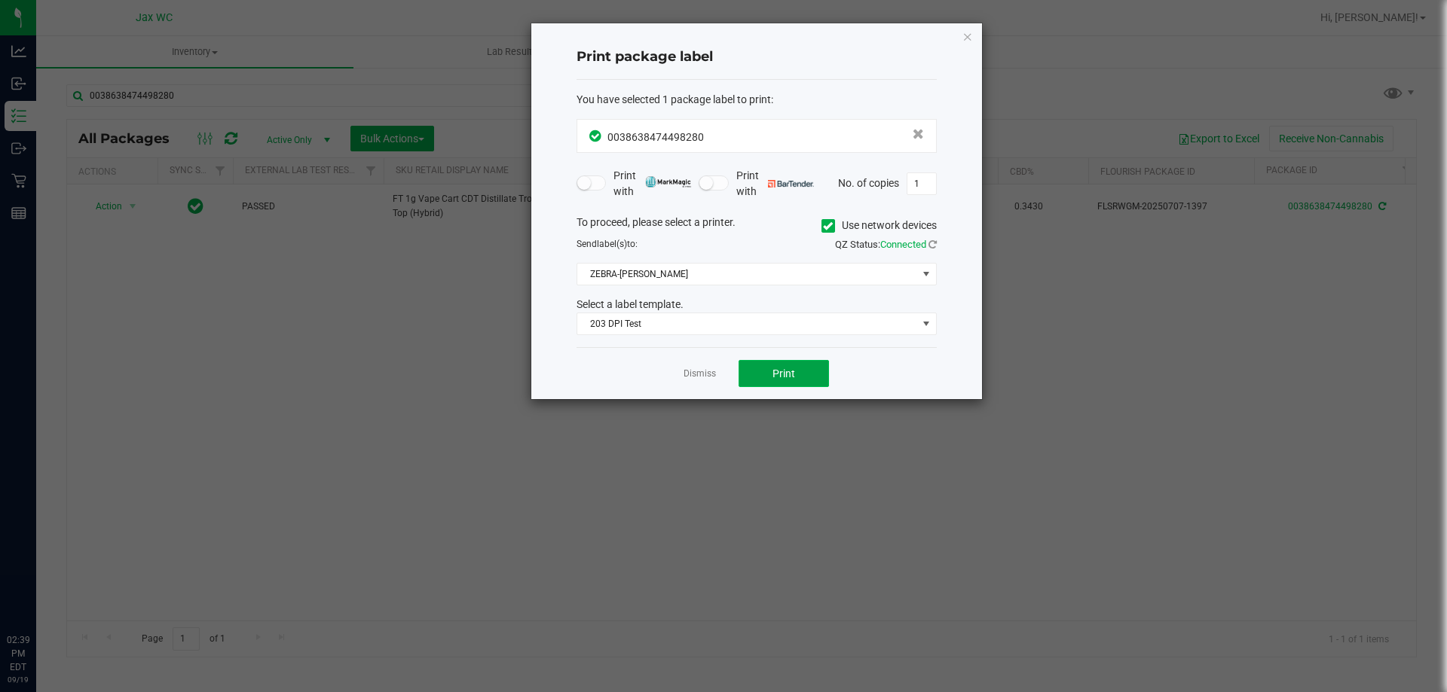
click at [766, 368] on button "Print" at bounding box center [783, 373] width 90 height 27
click at [729, 368] on div "Dismiss Print" at bounding box center [756, 373] width 360 height 52
click at [709, 377] on link "Dismiss" at bounding box center [699, 374] width 32 height 13
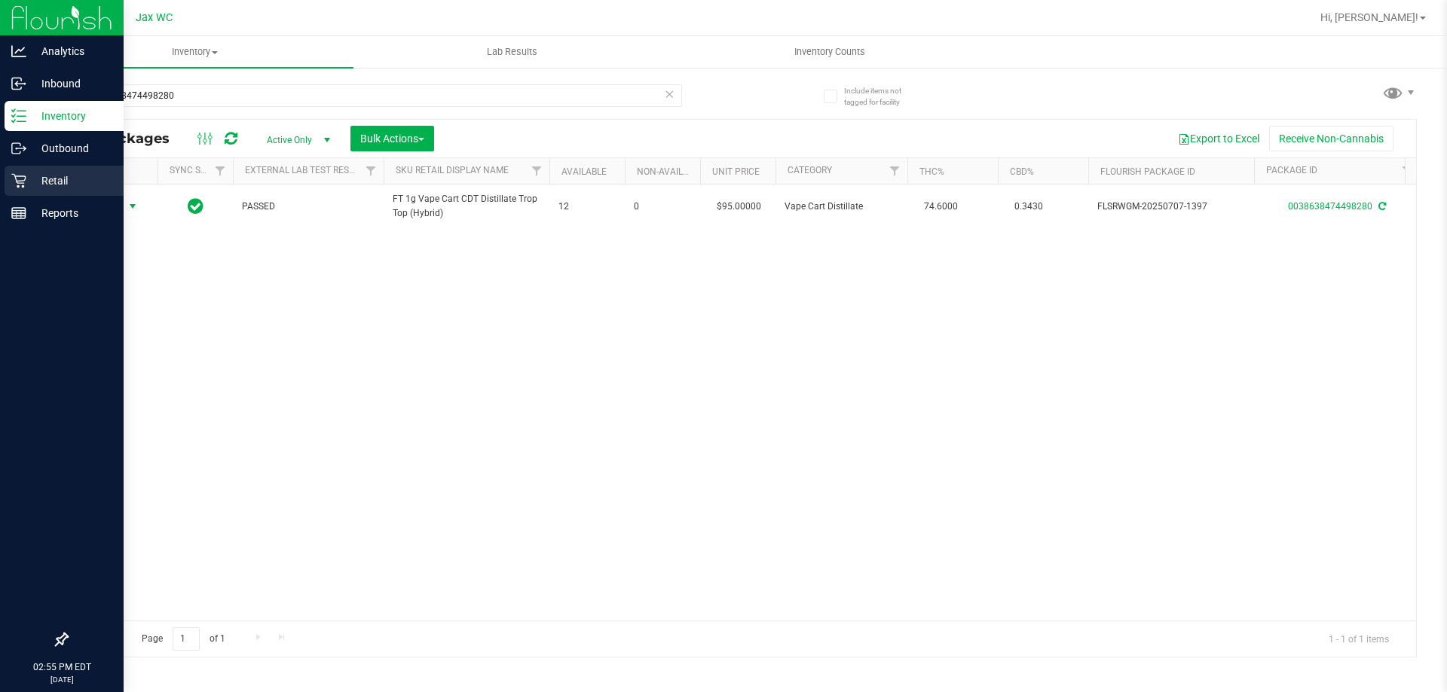
click at [10, 171] on div "Retail" at bounding box center [64, 181] width 119 height 30
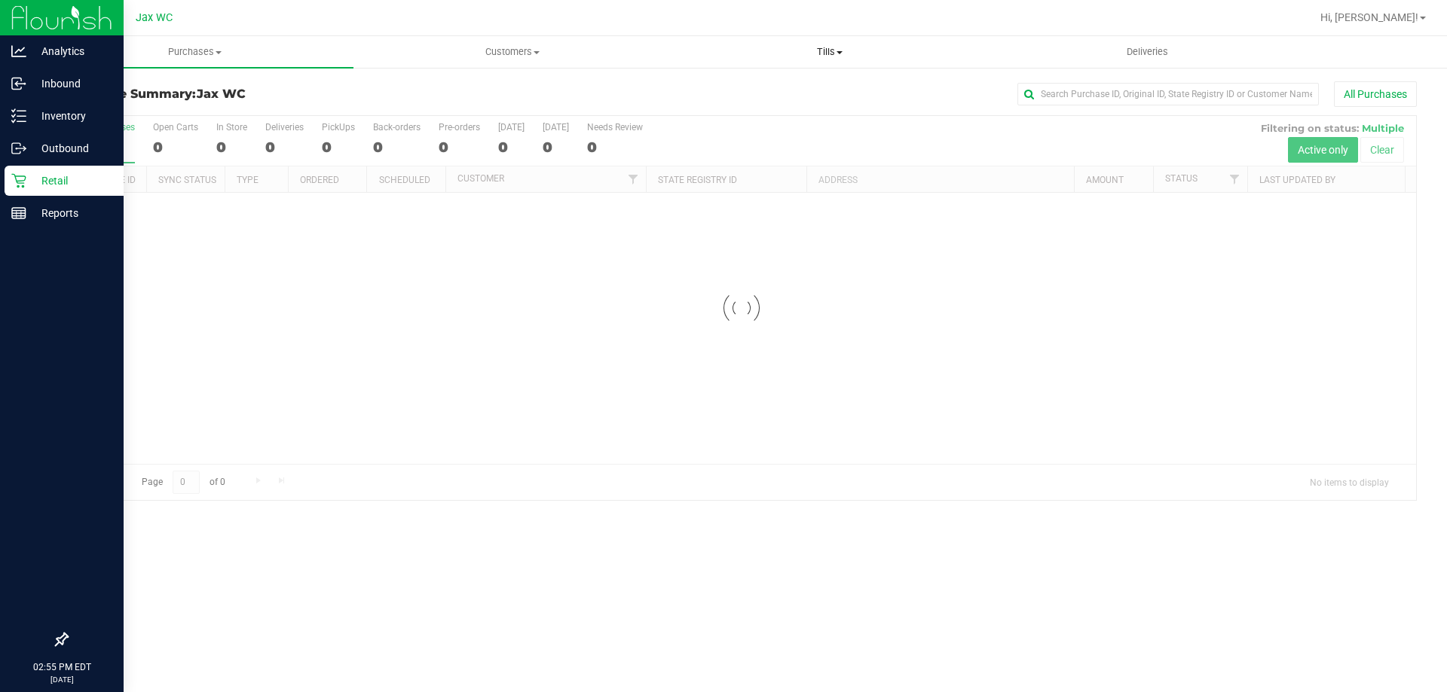
click at [834, 53] on span "Tills" at bounding box center [829, 52] width 316 height 14
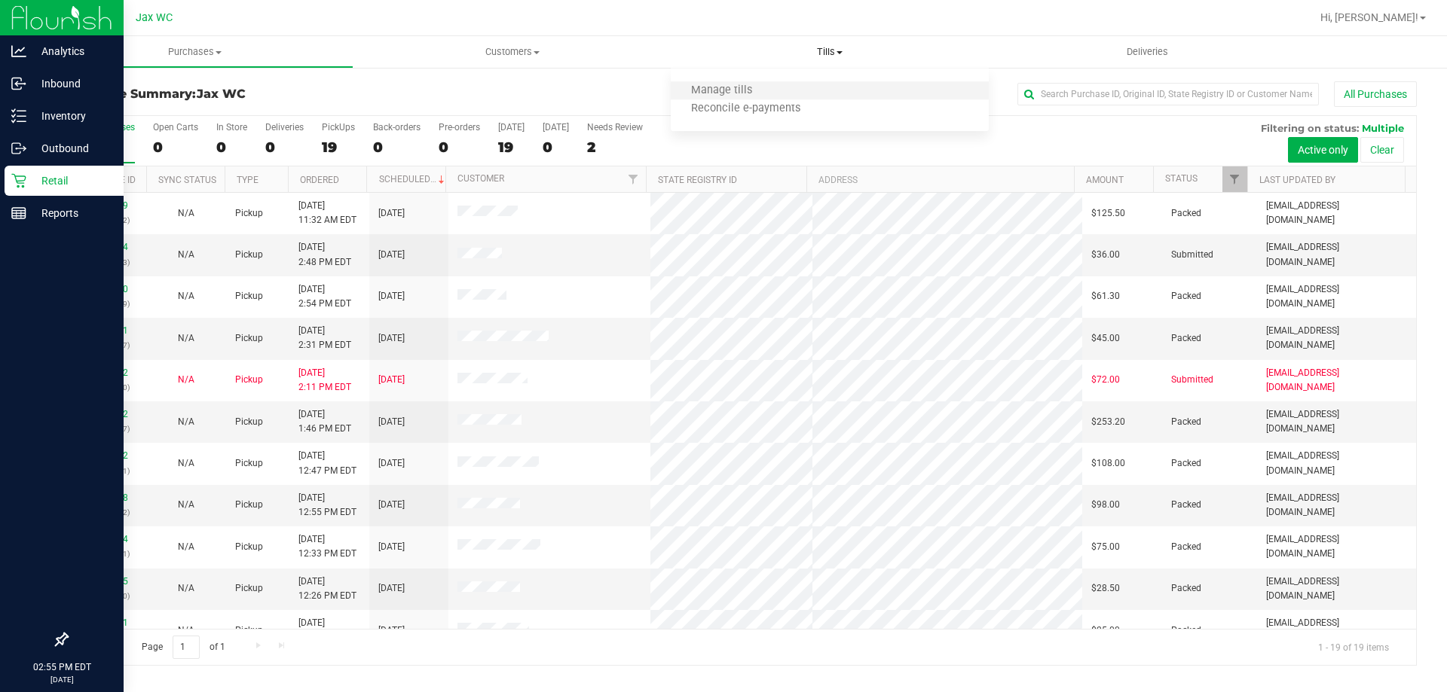
click at [774, 89] on li "Manage tills" at bounding box center [829, 91] width 317 height 18
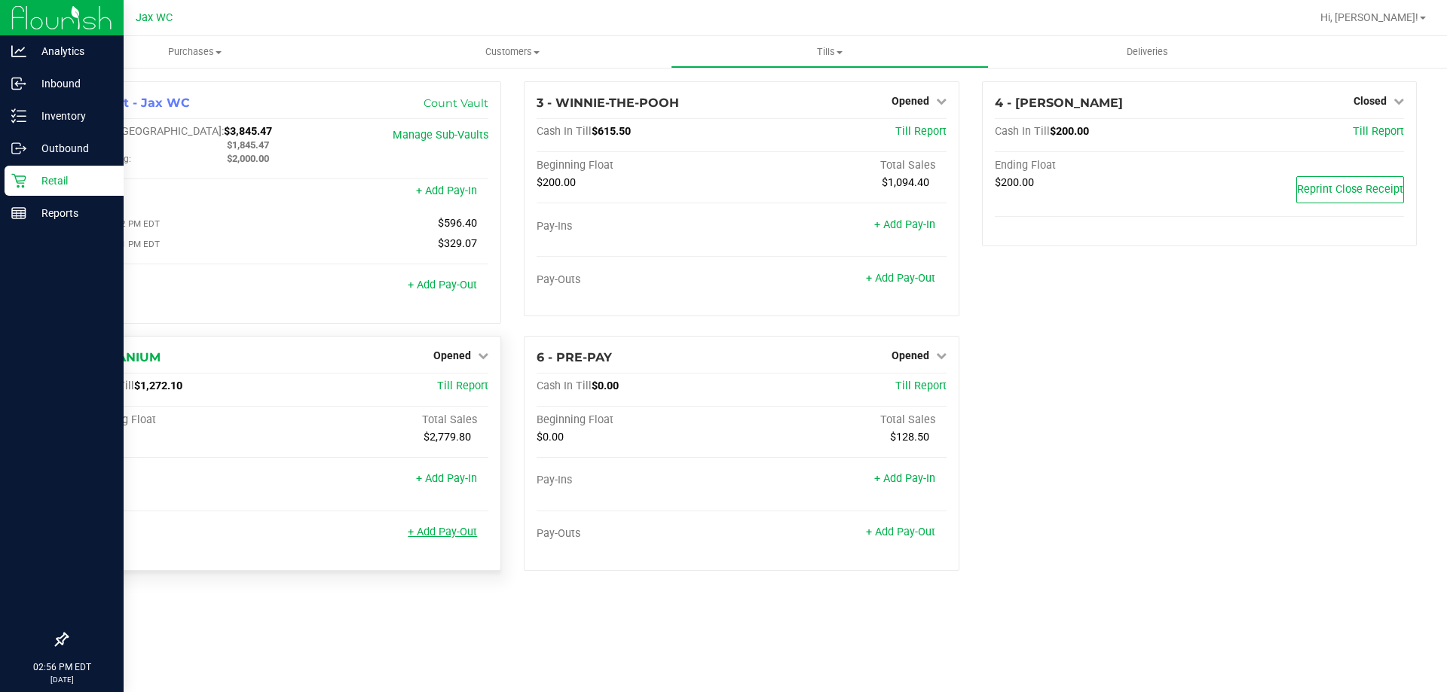
click at [449, 536] on link "+ Add Pay-Out" at bounding box center [442, 532] width 69 height 13
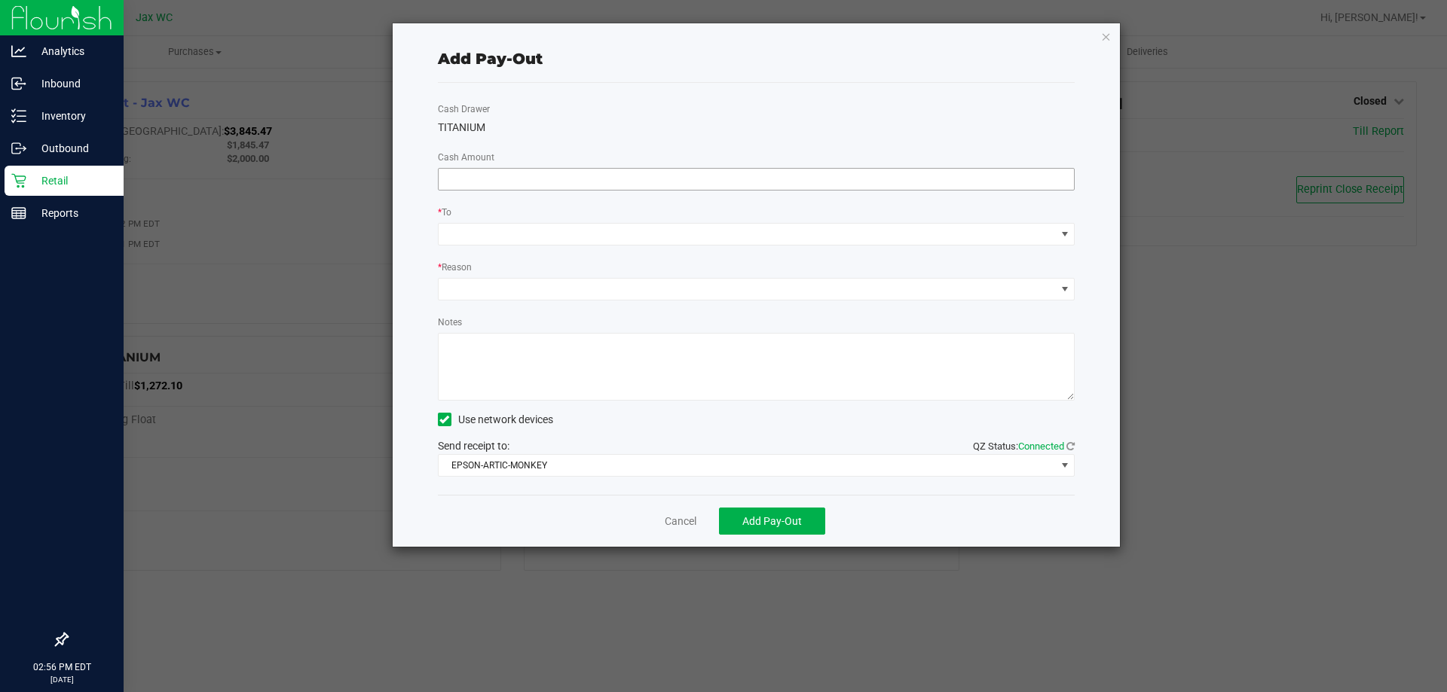
click at [531, 179] on input at bounding box center [756, 179] width 636 height 21
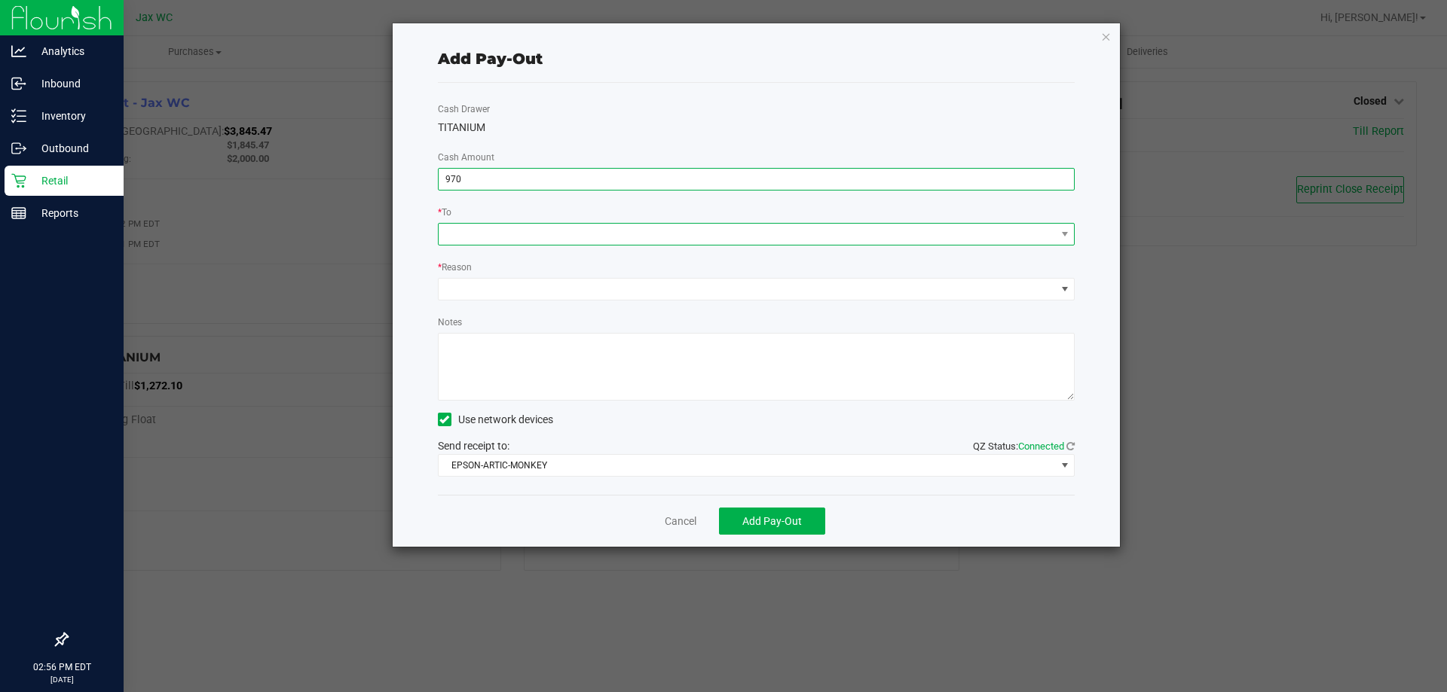
type input "$970.00"
click at [524, 244] on span at bounding box center [746, 234] width 617 height 21
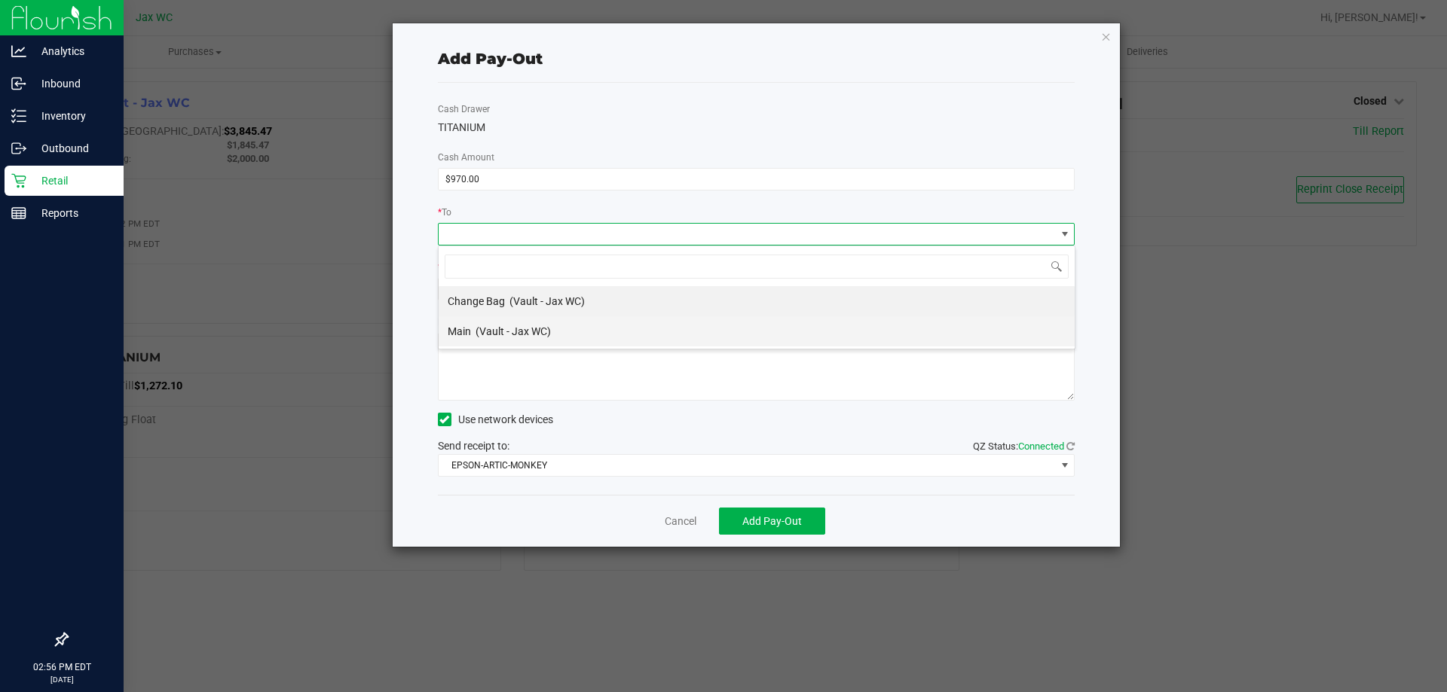
click at [551, 326] on span "(Vault - Jax WC)" at bounding box center [512, 331] width 75 height 12
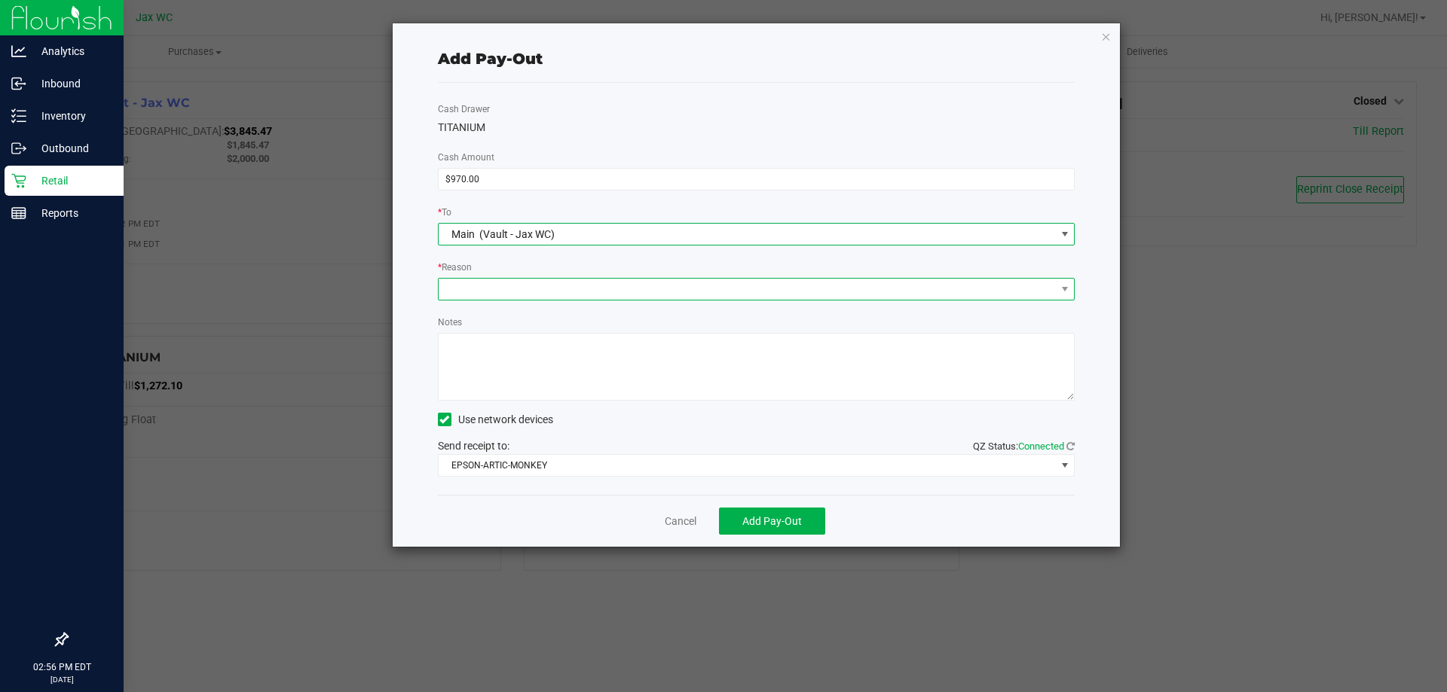
click at [529, 288] on span at bounding box center [746, 289] width 617 height 21
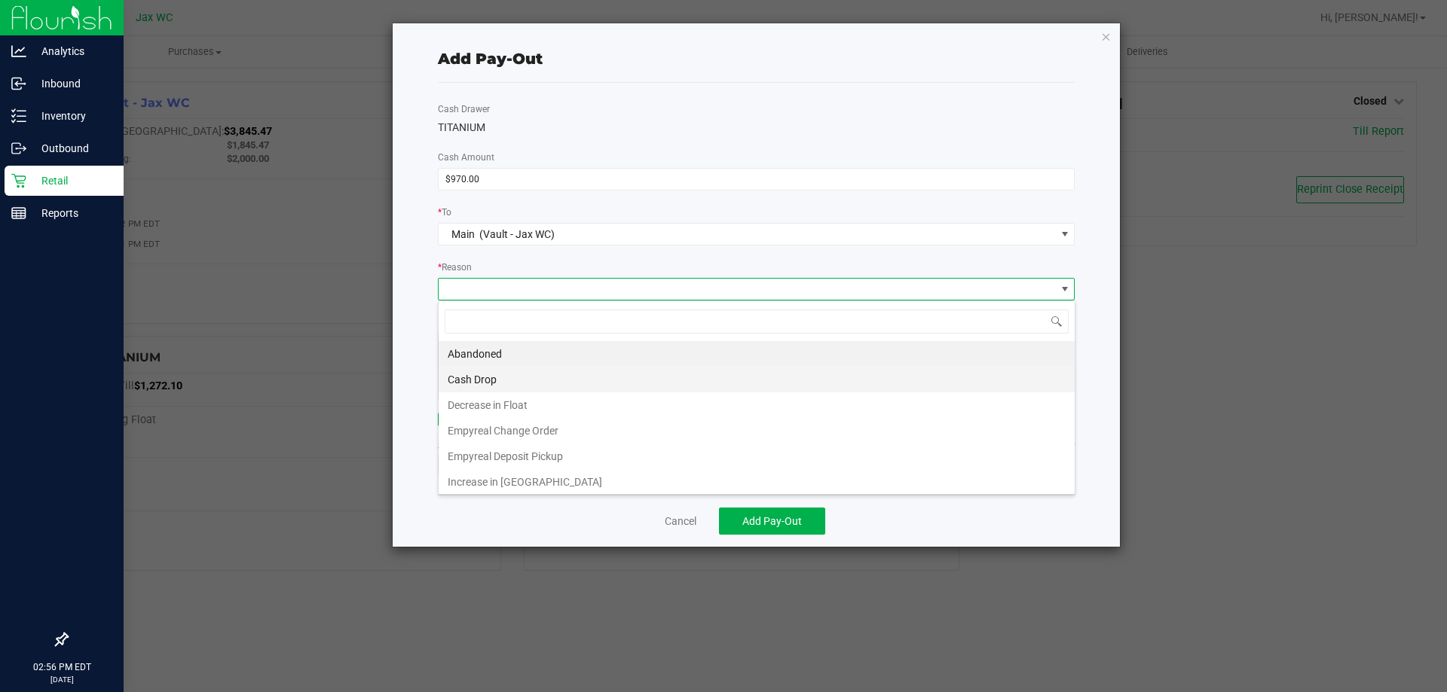
click at [554, 388] on li "Cash Drop" at bounding box center [756, 380] width 636 height 26
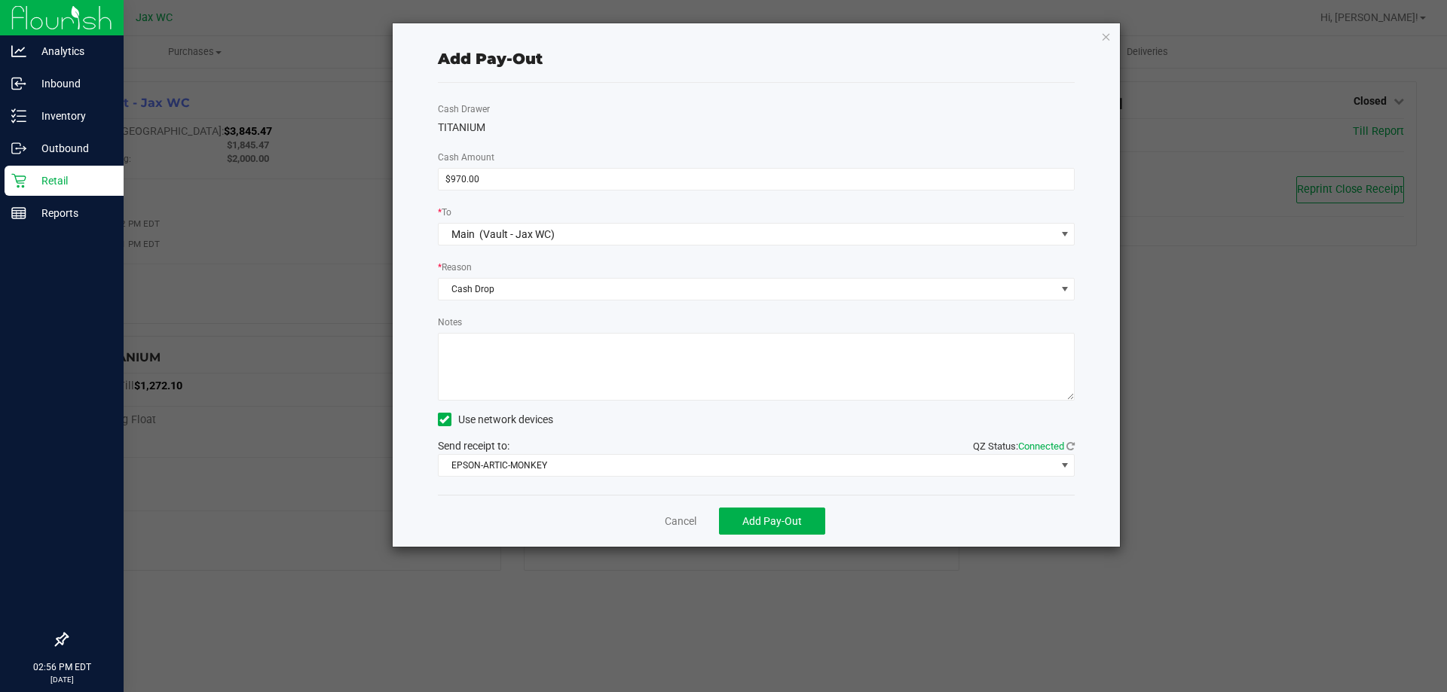
click at [530, 350] on textarea "Notes" at bounding box center [756, 367] width 637 height 68
type textarea "A.S."
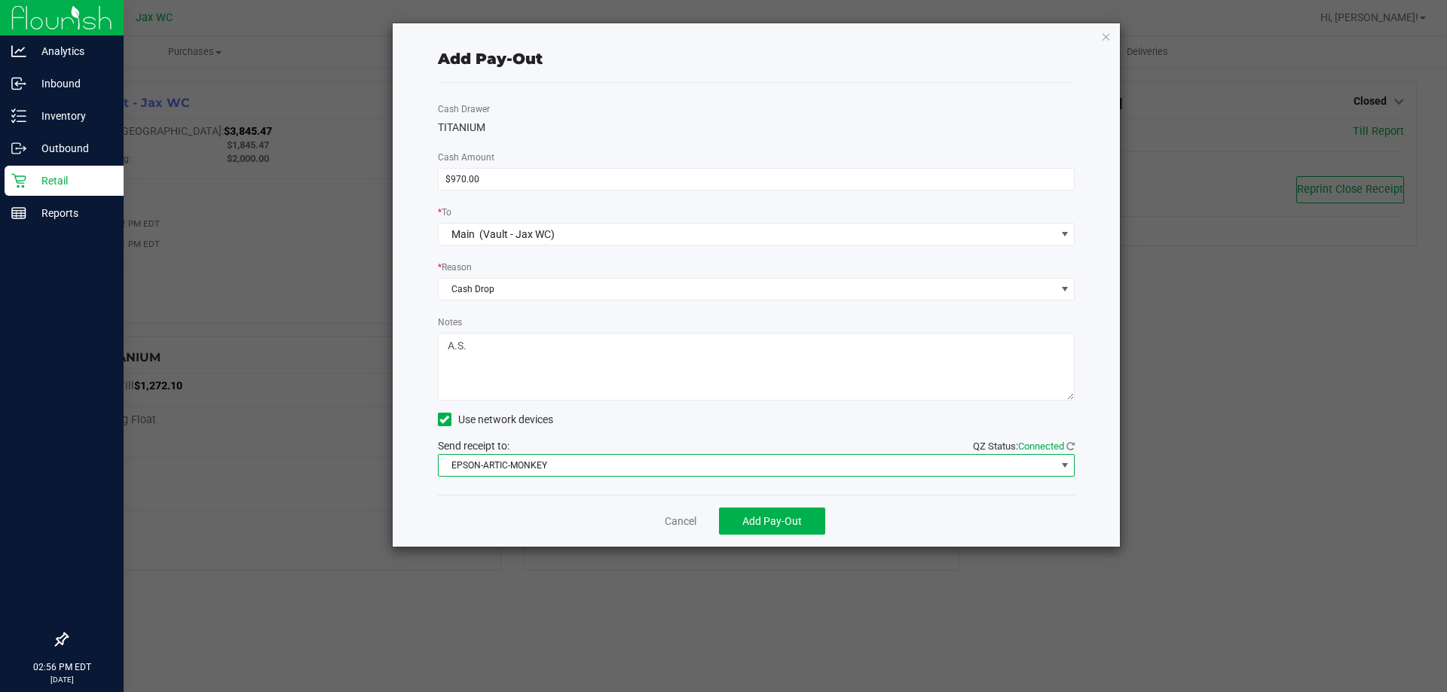
click at [569, 469] on span "EPSON-ARTIC-MONKEY" at bounding box center [746, 465] width 617 height 21
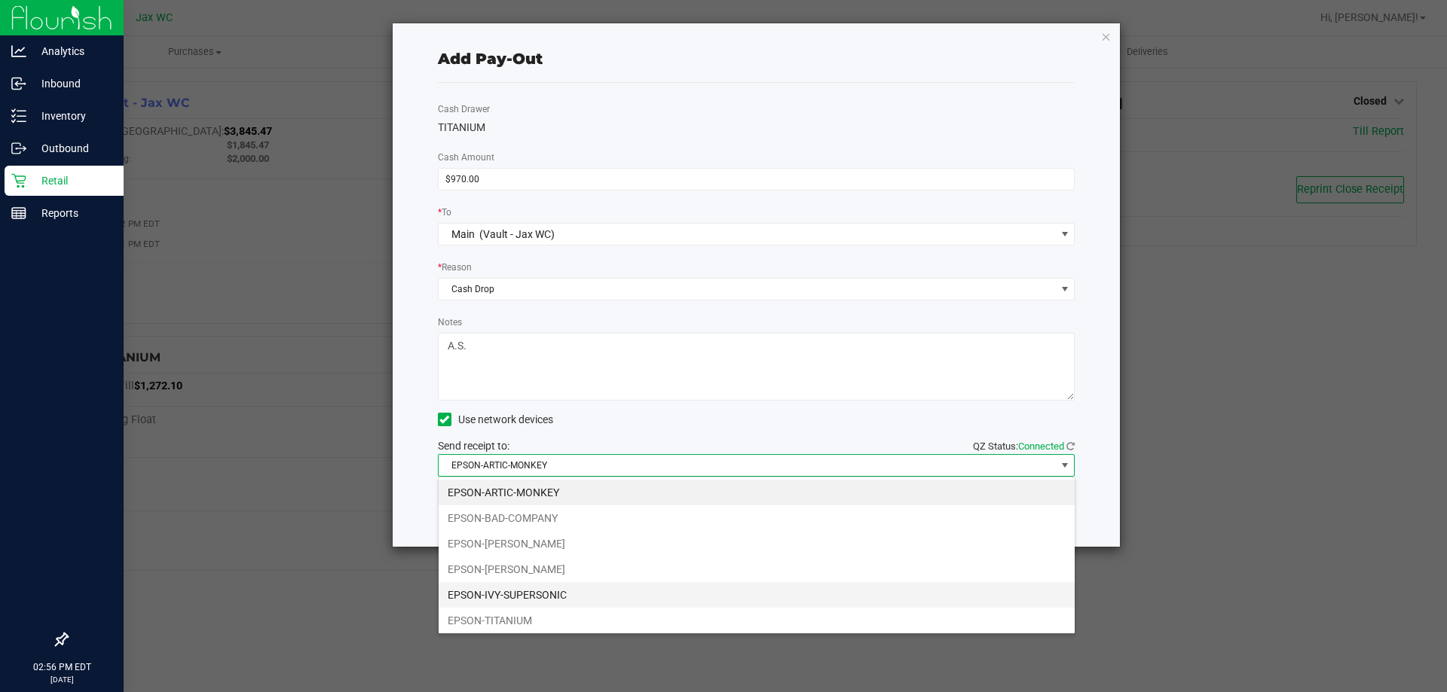
click at [605, 600] on li "EPSON-IVY-SUPERSONIC" at bounding box center [756, 595] width 636 height 26
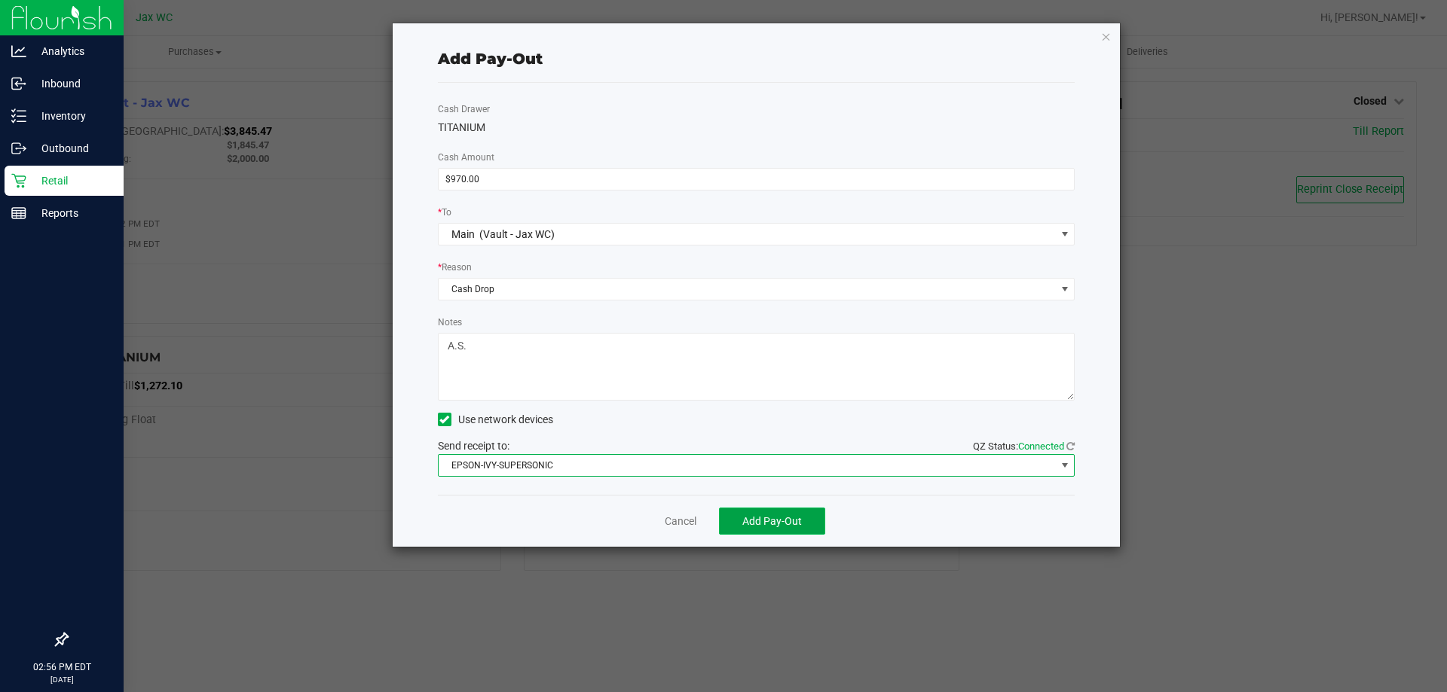
click at [784, 524] on span "Add Pay-Out" at bounding box center [772, 521] width 60 height 12
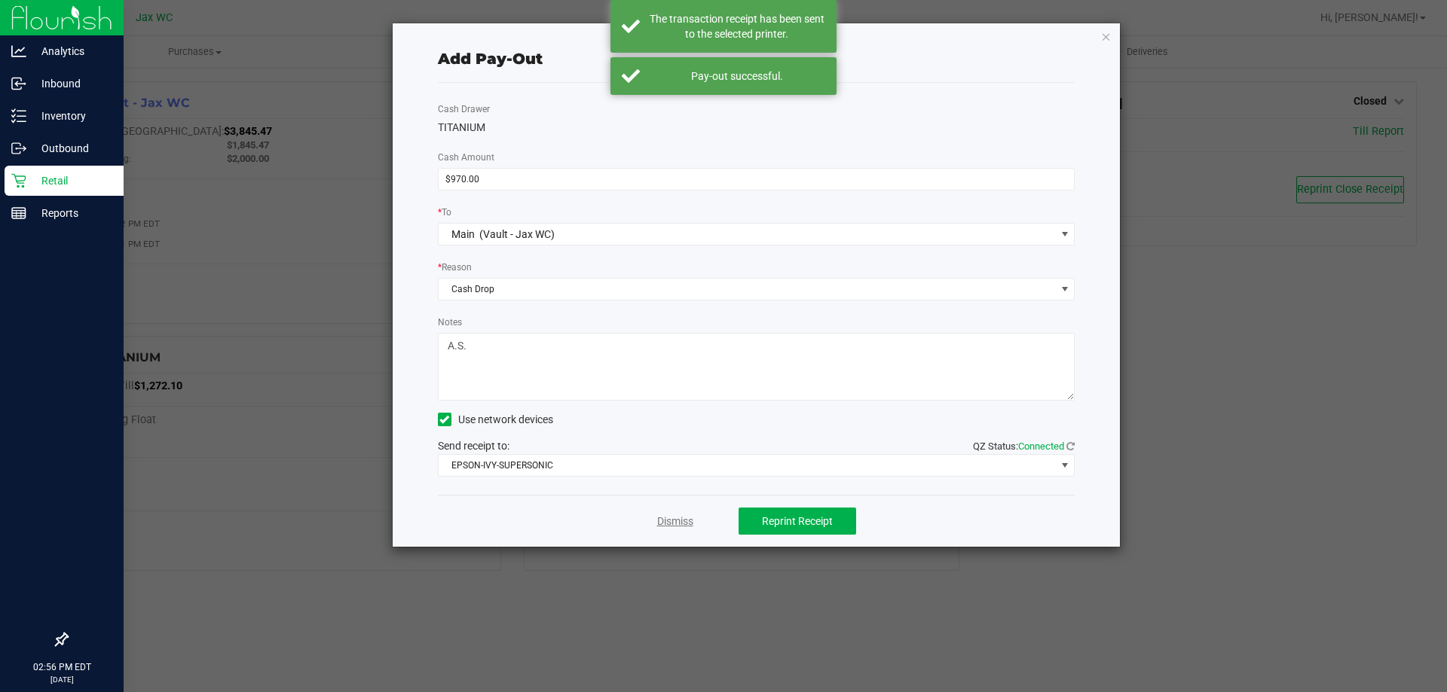
click at [668, 524] on link "Dismiss" at bounding box center [675, 522] width 36 height 16
